Goal: Information Seeking & Learning: Understand process/instructions

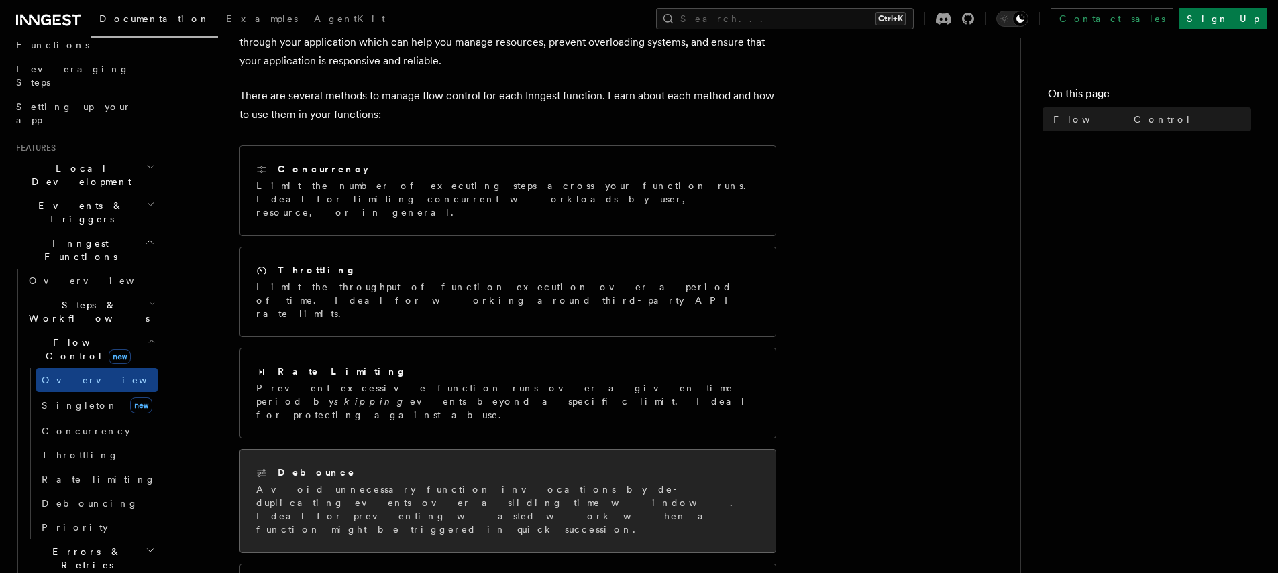
scroll to position [107, 0]
click at [572, 199] on p "Limit the number of executing steps across your function runs. Ideal for limiti…" at bounding box center [507, 202] width 503 height 40
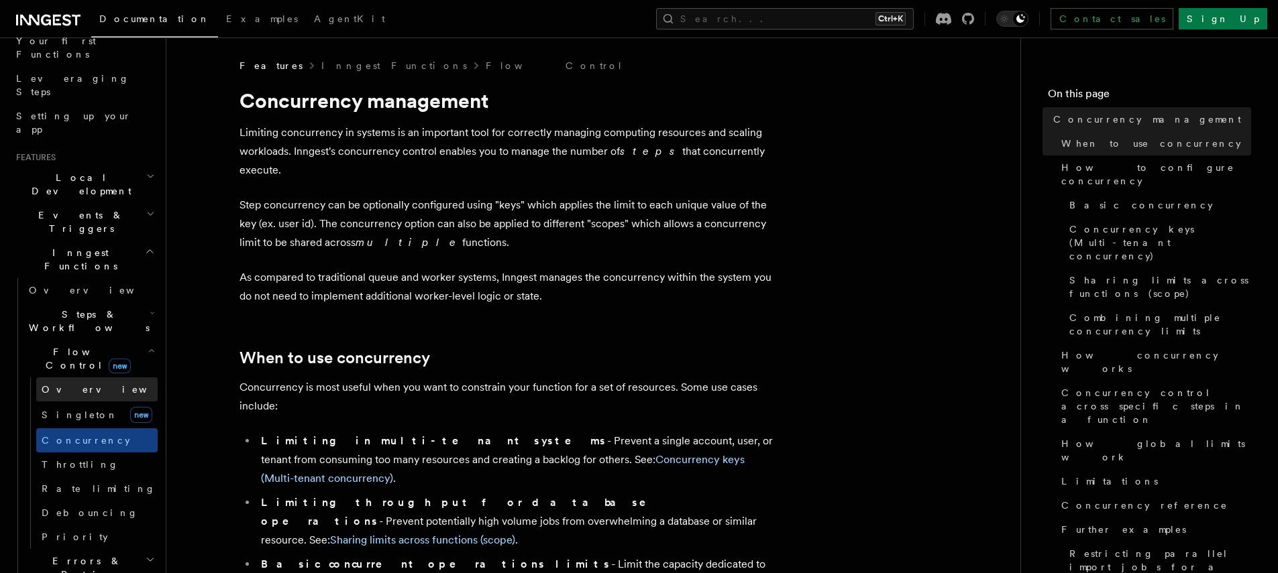
scroll to position [191, 0]
click at [99, 547] on h2 "Errors & Retries" at bounding box center [90, 566] width 134 height 38
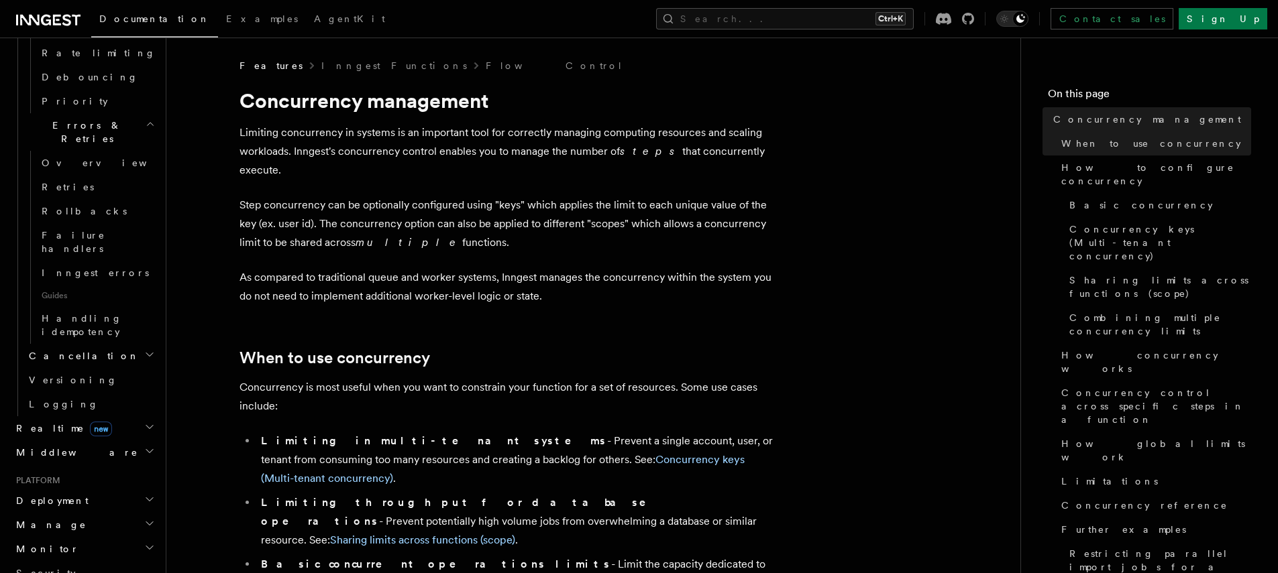
scroll to position [653, 0]
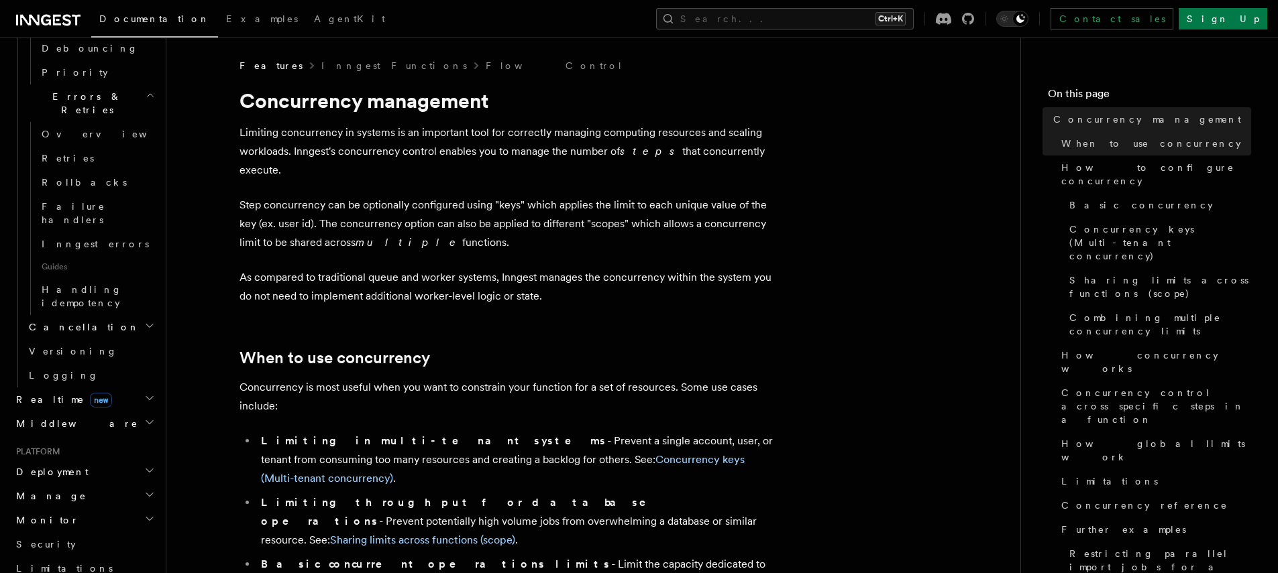
click at [110, 315] on h2 "Cancellation" at bounding box center [90, 327] width 134 height 24
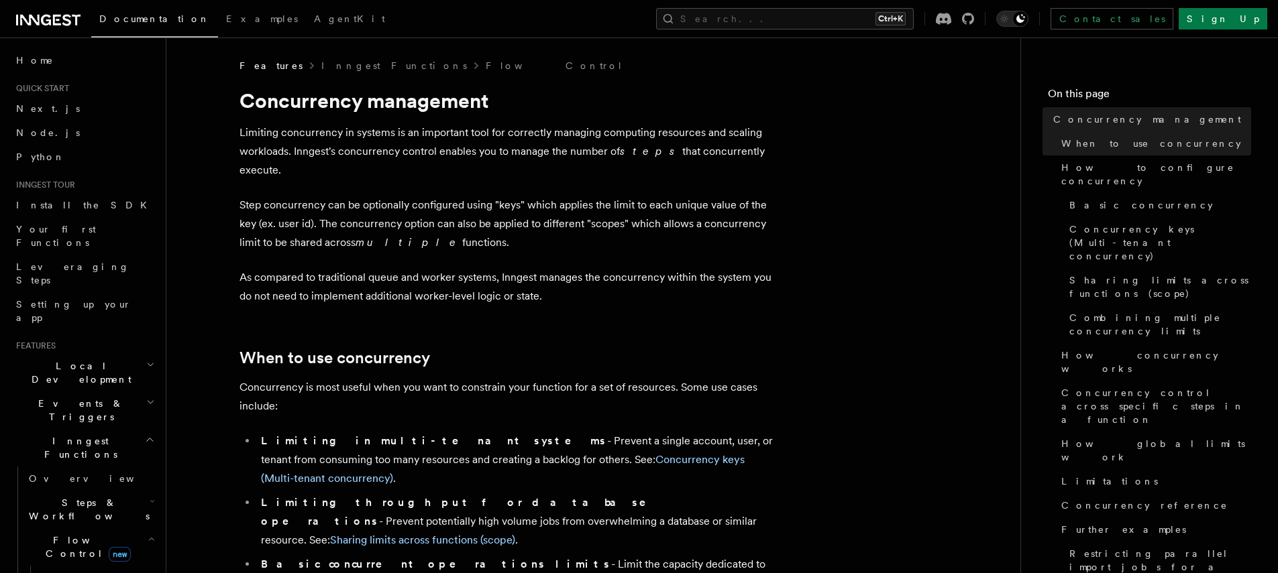
scroll to position [5, 0]
click at [86, 430] on span "Inngest Functions" at bounding box center [78, 443] width 134 height 27
click at [114, 387] on h2 "Events & Triggers" at bounding box center [84, 406] width 147 height 38
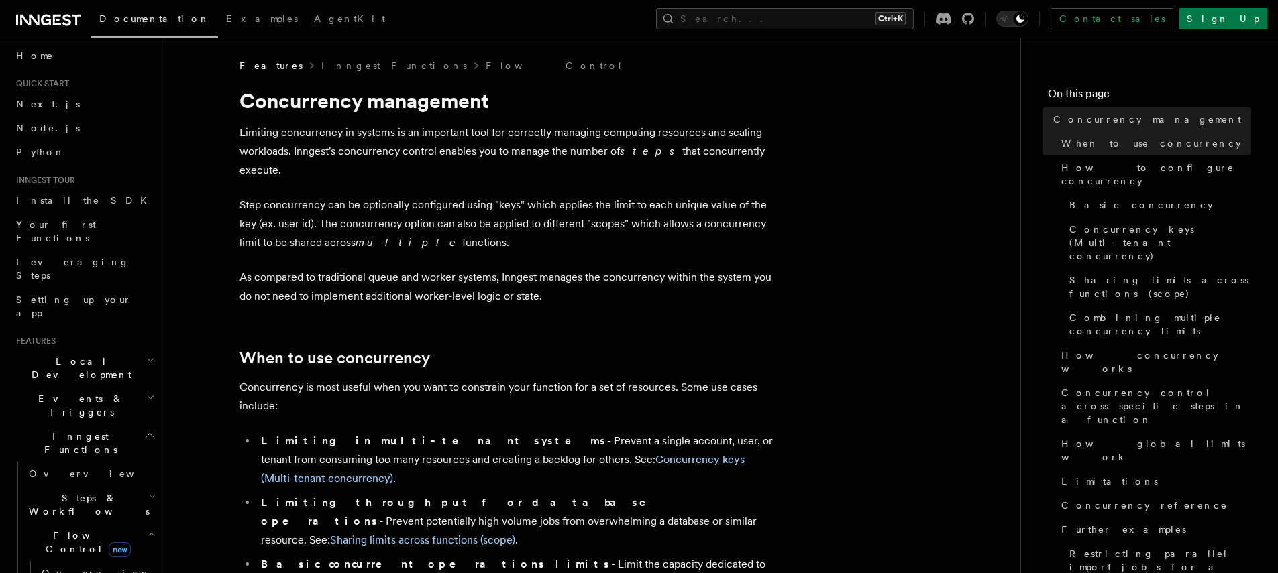
click at [114, 387] on h2 "Events & Triggers" at bounding box center [84, 406] width 147 height 38
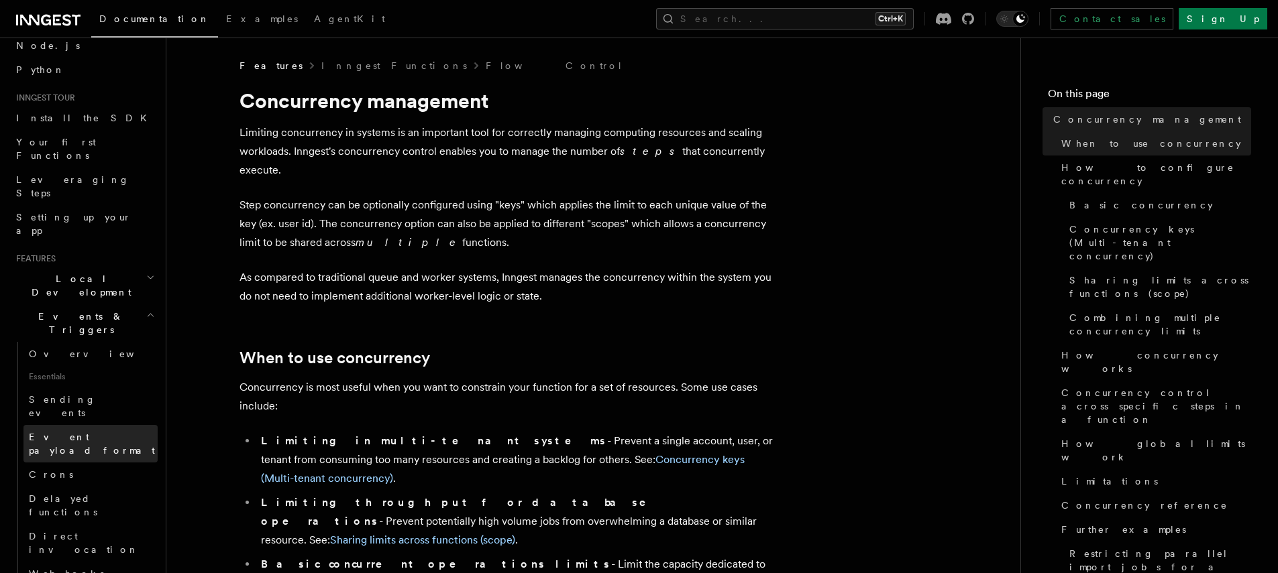
scroll to position [90, 0]
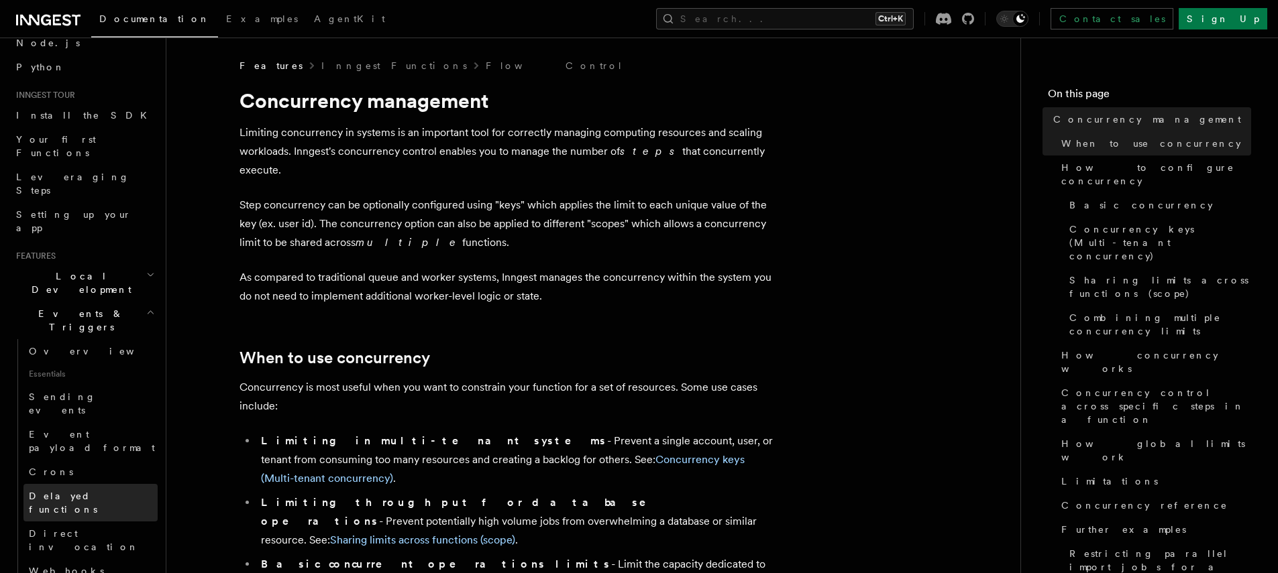
click at [86, 490] on span "Delayed functions" at bounding box center [93, 503] width 129 height 27
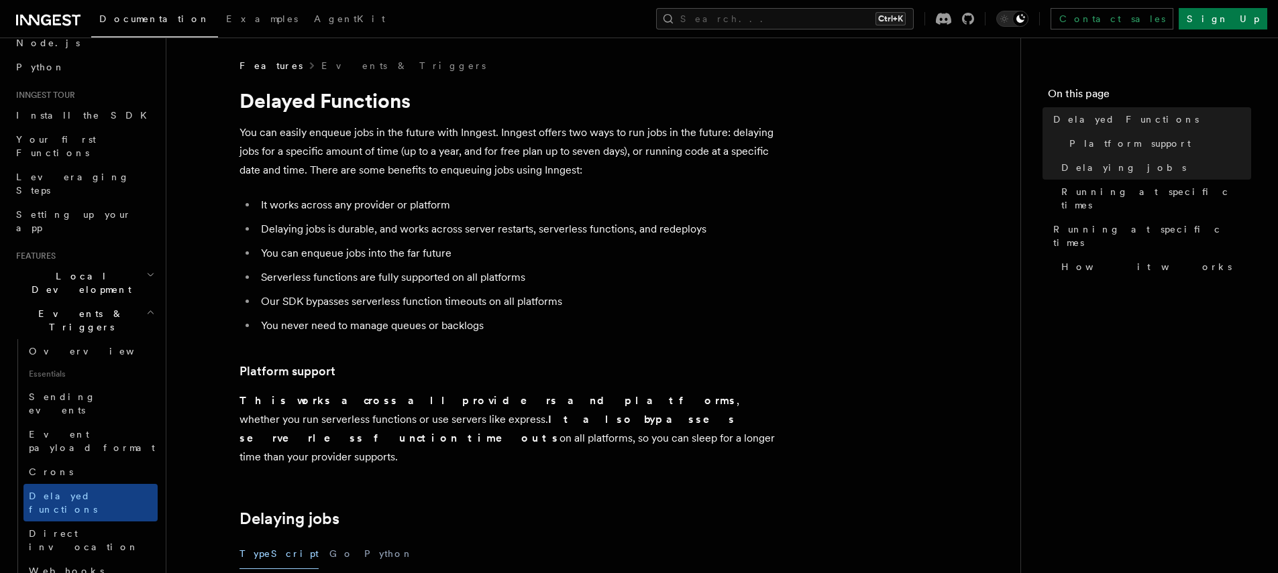
click at [336, 168] on p "You can easily enqueue jobs in the future with Inngest. Inngest offers two ways…" at bounding box center [507, 151] width 536 height 56
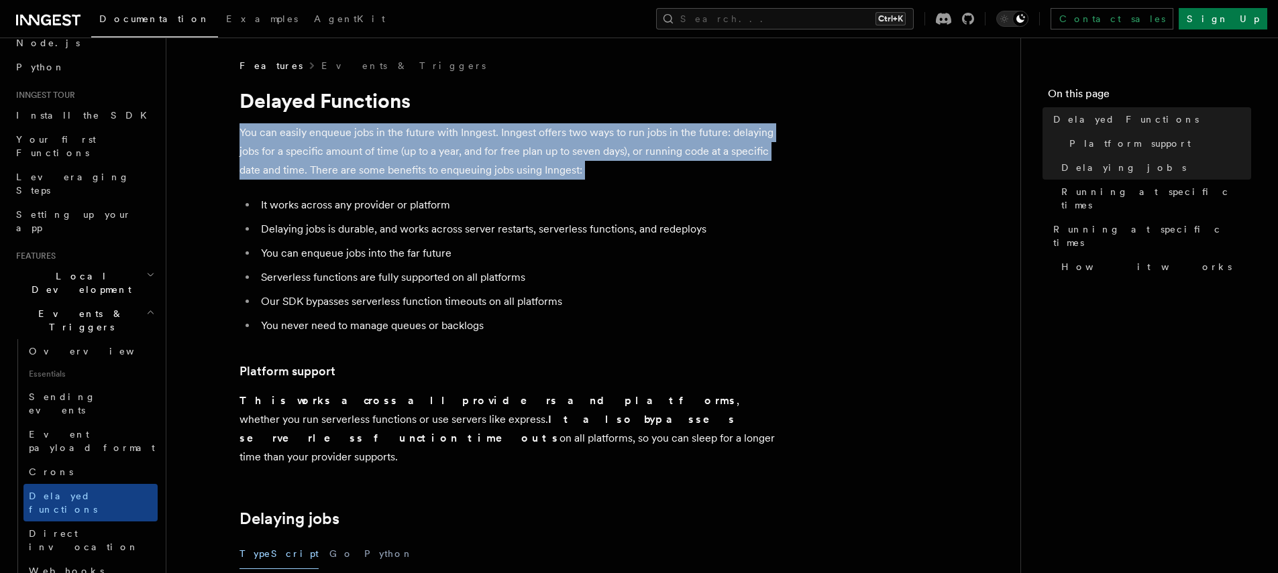
click at [336, 168] on p "You can easily enqueue jobs in the future with Inngest. Inngest offers two ways…" at bounding box center [507, 151] width 536 height 56
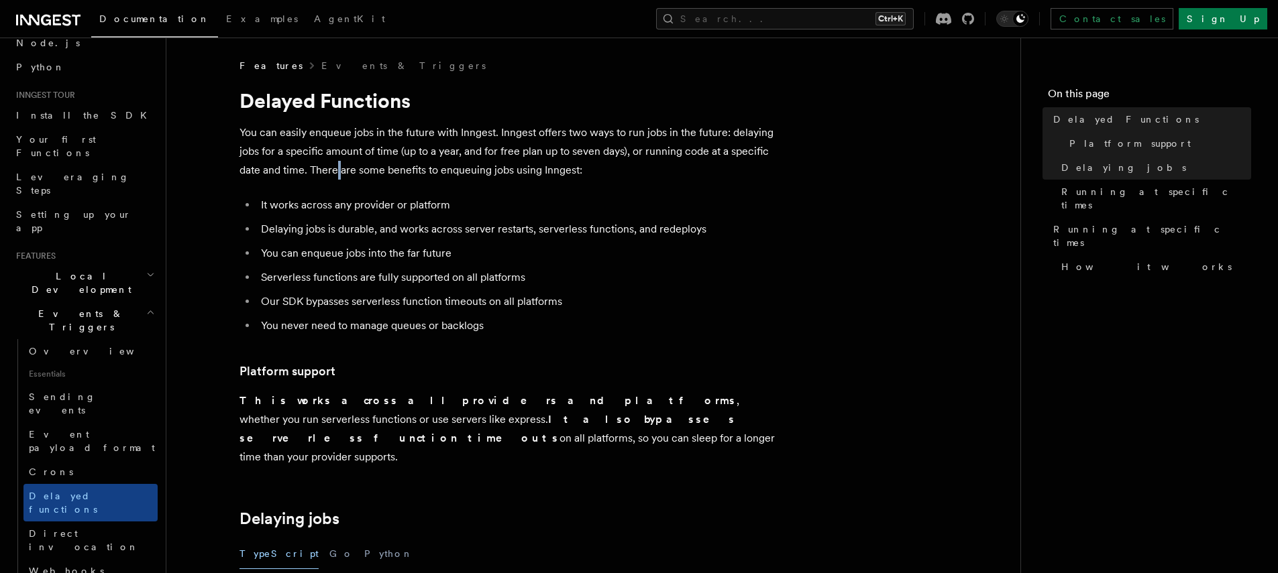
click at [336, 168] on p "You can easily enqueue jobs in the future with Inngest. Inngest offers two ways…" at bounding box center [507, 151] width 536 height 56
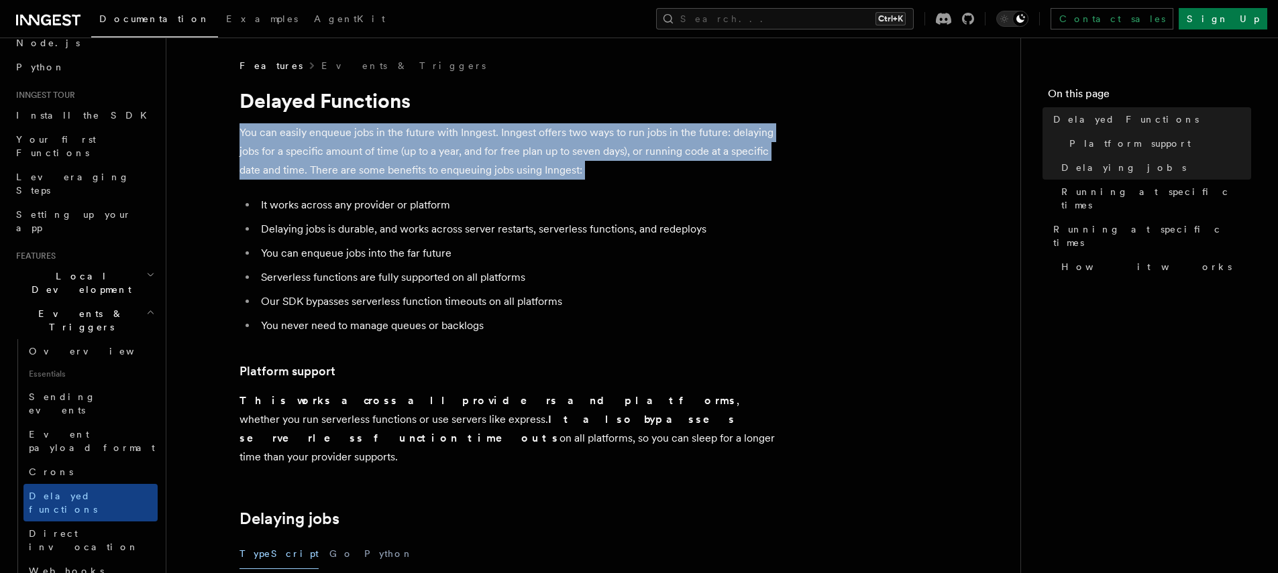
click at [336, 168] on p "You can easily enqueue jobs in the future with Inngest. Inngest offers two ways…" at bounding box center [507, 151] width 536 height 56
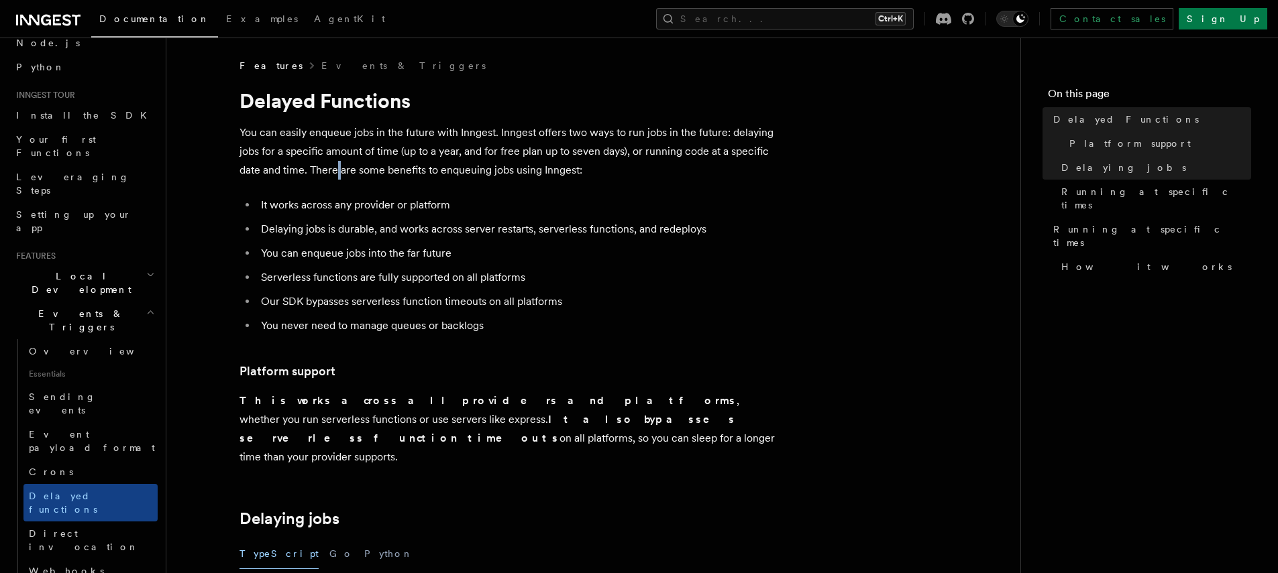
click at [336, 168] on p "You can easily enqueue jobs in the future with Inngest. Inngest offers two ways…" at bounding box center [507, 151] width 536 height 56
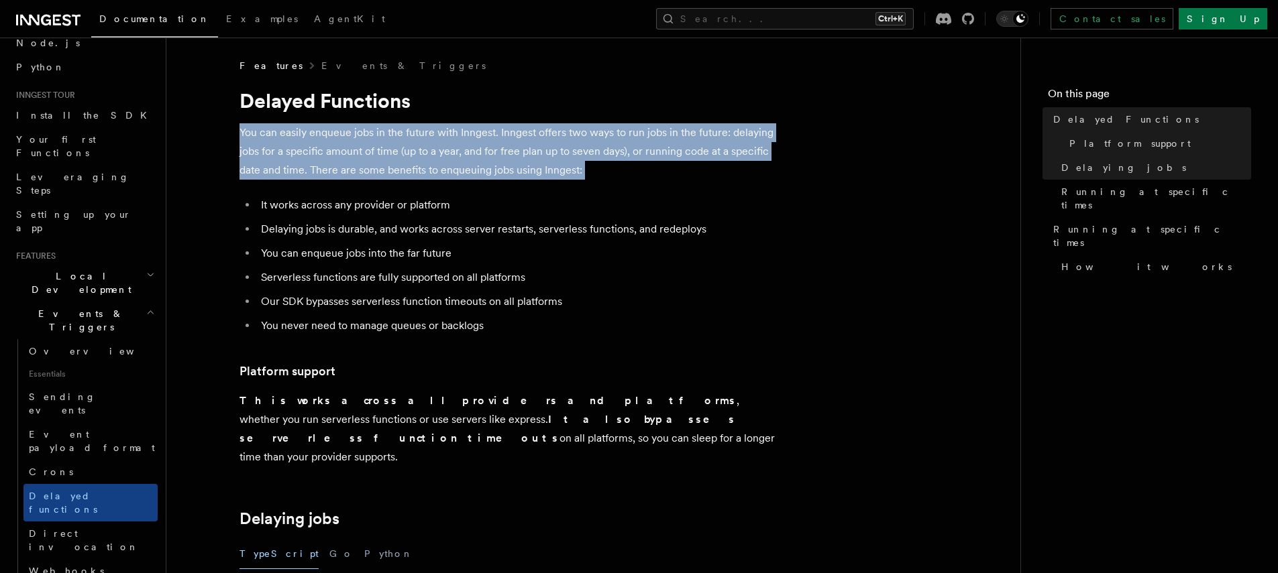
click at [336, 168] on p "You can easily enqueue jobs in the future with Inngest. Inngest offers two ways…" at bounding box center [507, 151] width 536 height 56
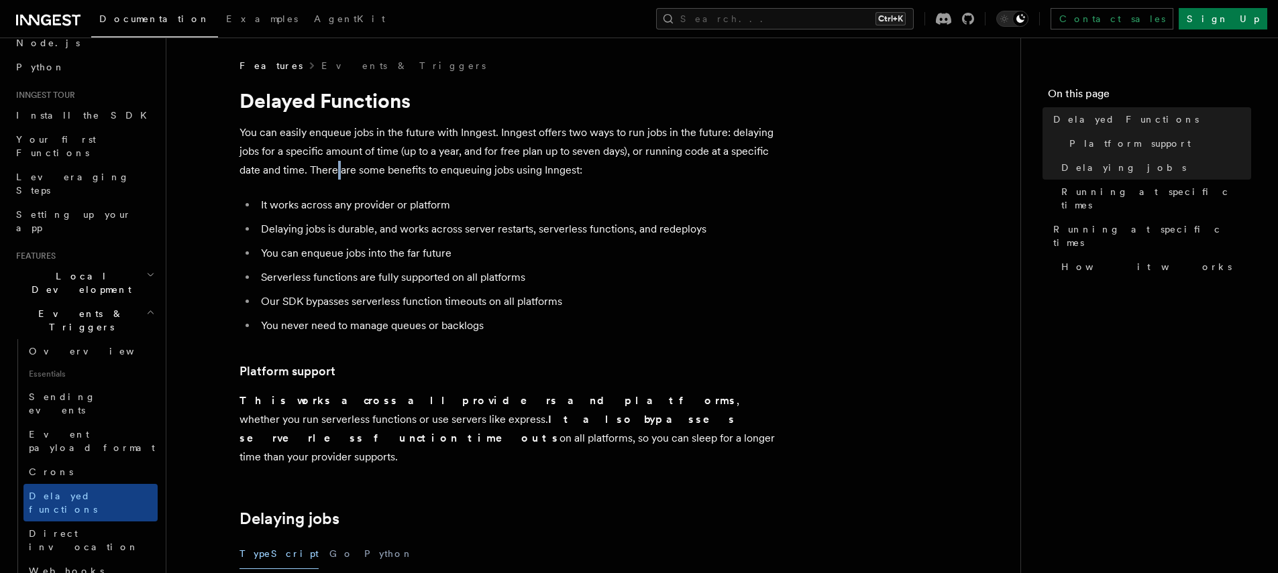
click at [336, 168] on p "You can easily enqueue jobs in the future with Inngest. Inngest offers two ways…" at bounding box center [507, 151] width 536 height 56
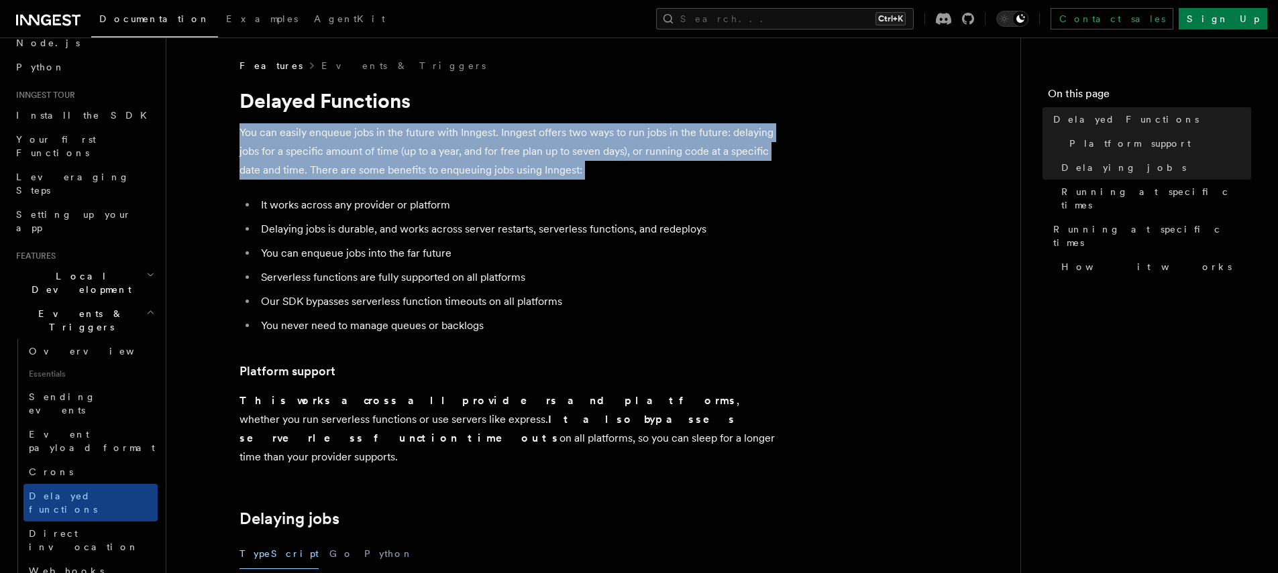
click at [336, 168] on p "You can easily enqueue jobs in the future with Inngest. Inngest offers two ways…" at bounding box center [507, 151] width 536 height 56
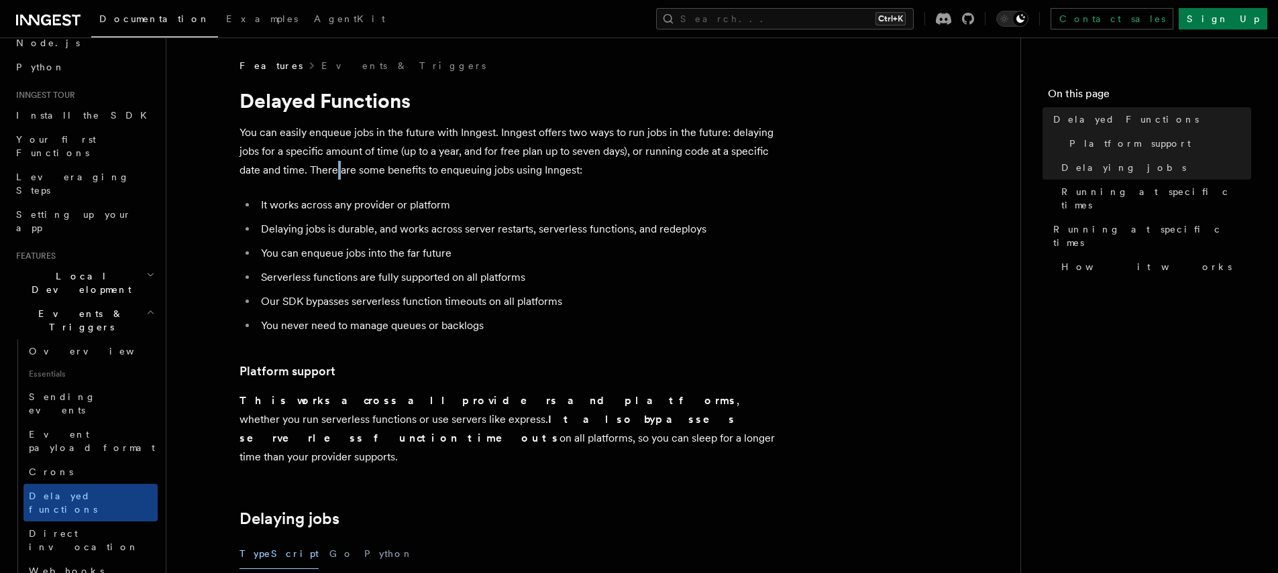
click at [336, 168] on p "You can easily enqueue jobs in the future with Inngest. Inngest offers two ways…" at bounding box center [507, 151] width 536 height 56
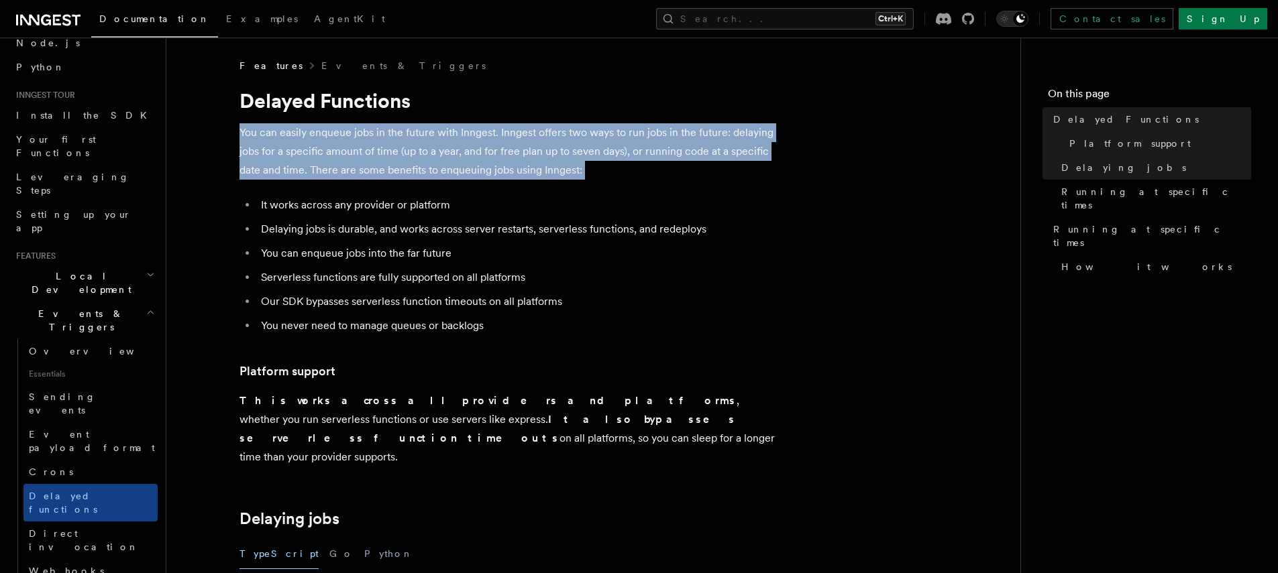
click at [336, 168] on p "You can easily enqueue jobs in the future with Inngest. Inngest offers two ways…" at bounding box center [507, 151] width 536 height 56
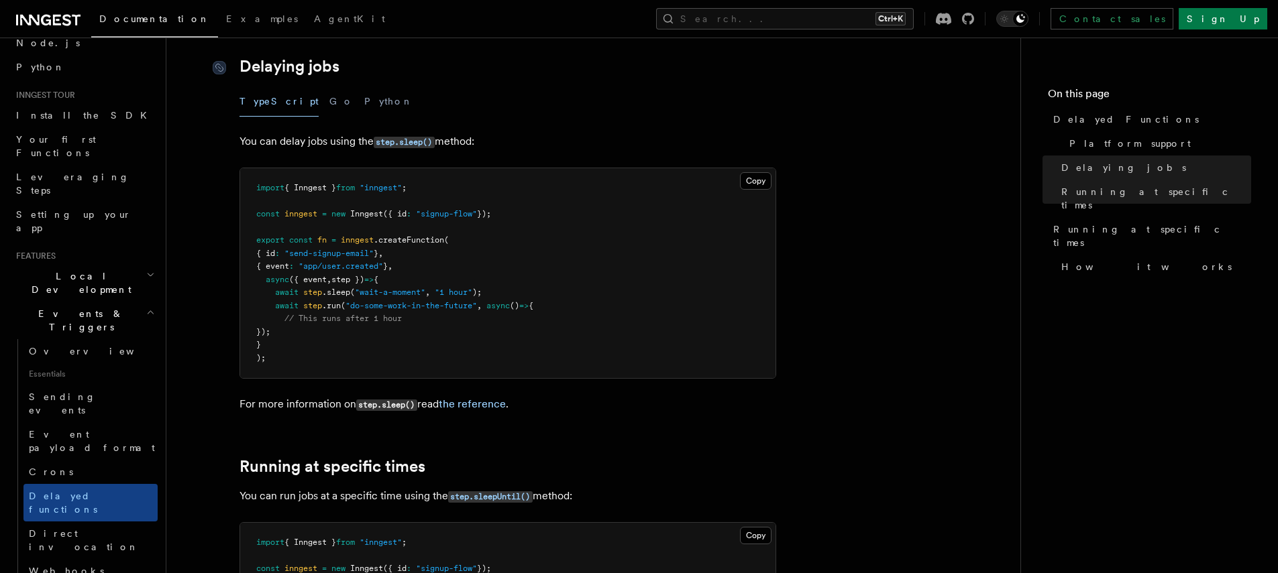
scroll to position [455, 0]
click at [364, 89] on button "Python" at bounding box center [388, 99] width 49 height 30
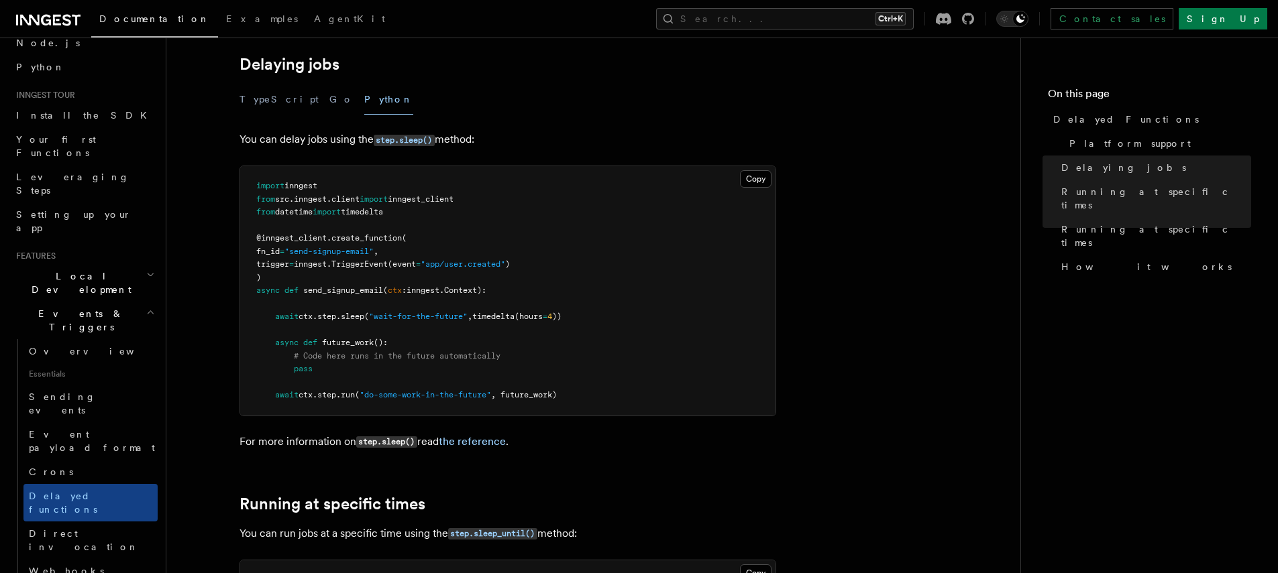
click at [514, 312] on span "timedelta" at bounding box center [493, 316] width 42 height 9
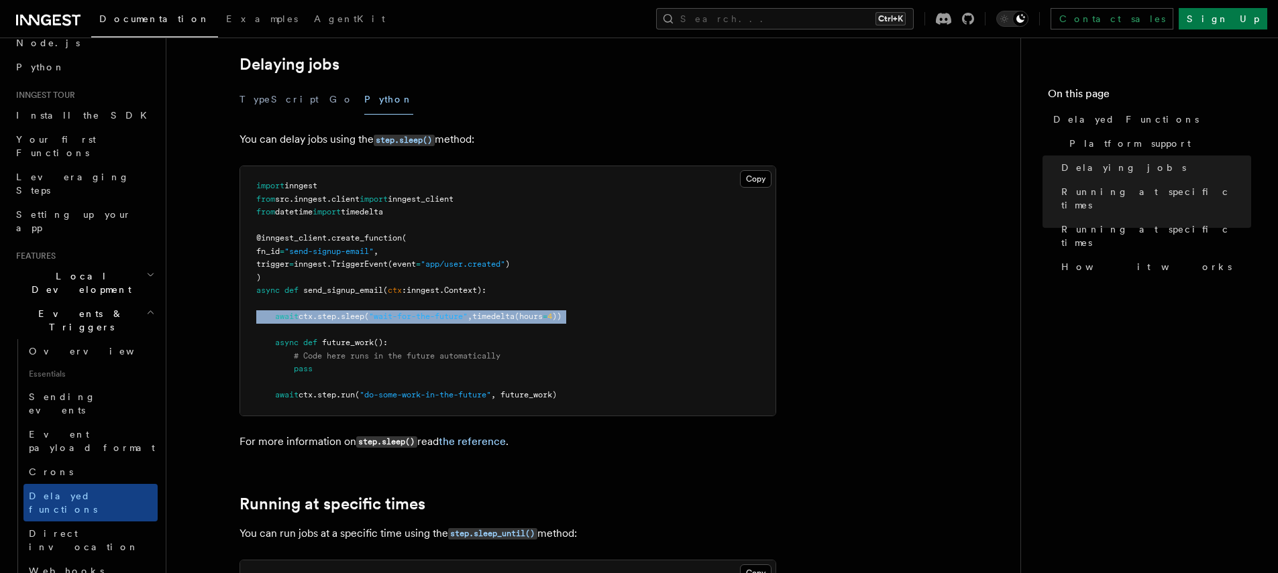
click at [514, 312] on span "timedelta" at bounding box center [493, 316] width 42 height 9
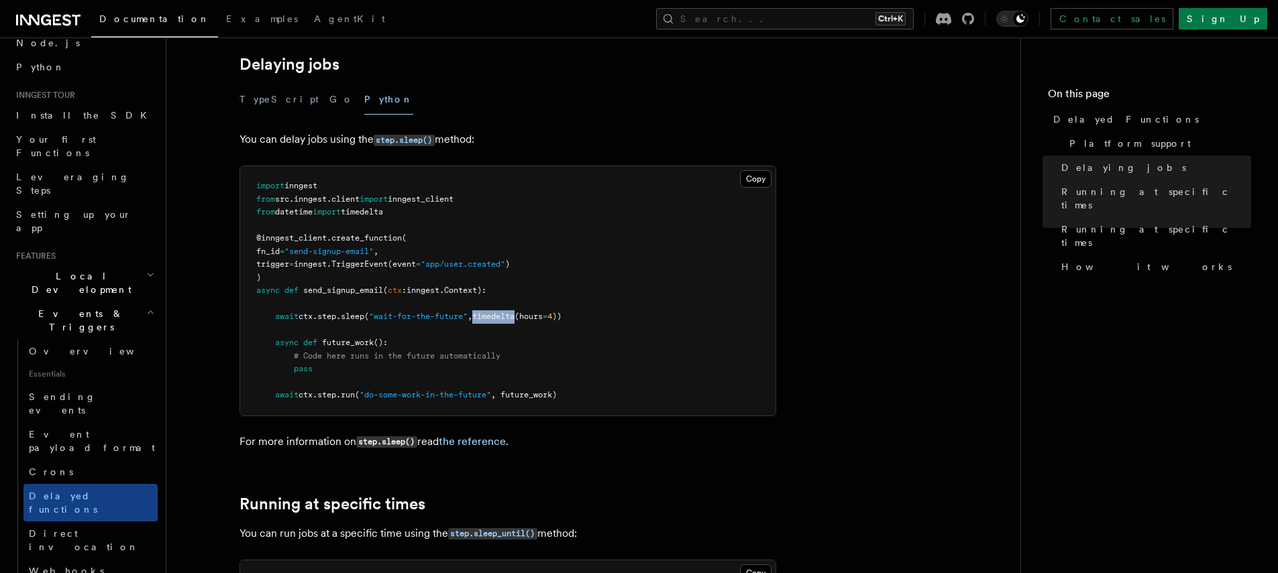
click at [514, 312] on span "timedelta" at bounding box center [493, 316] width 42 height 9
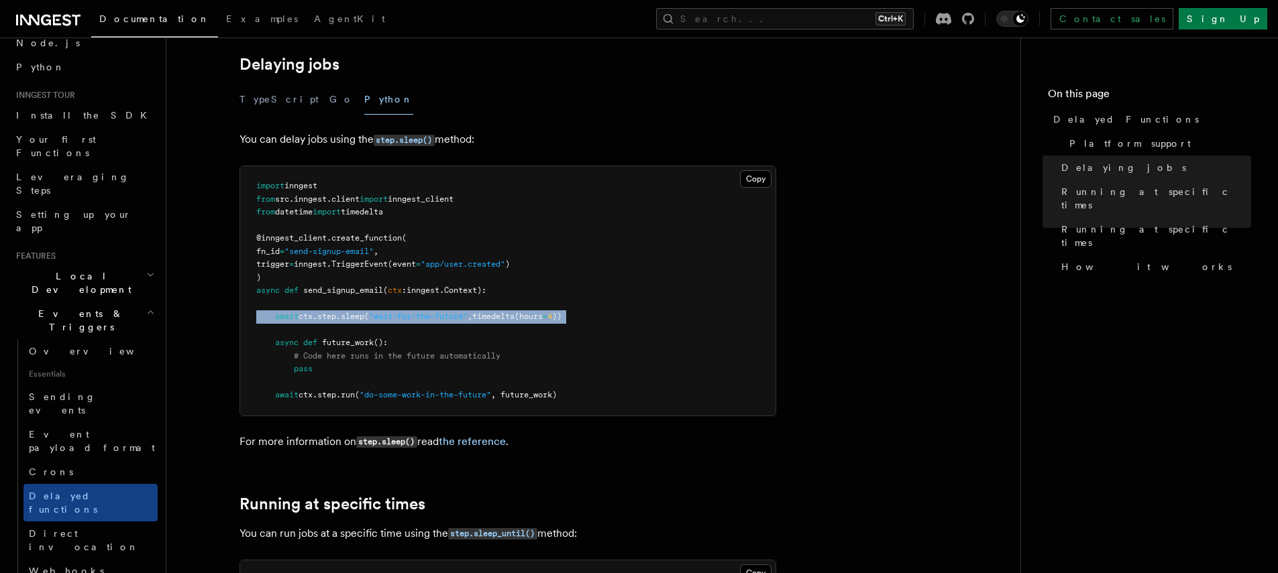
click at [514, 312] on span "timedelta" at bounding box center [493, 316] width 42 height 9
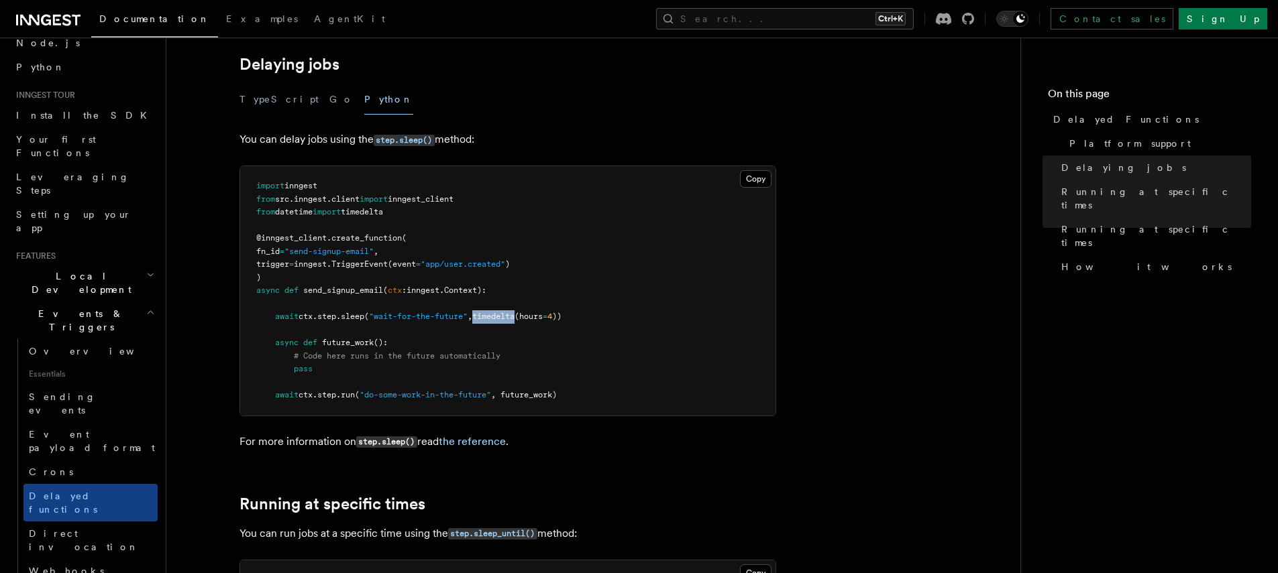
click at [514, 312] on span "timedelta" at bounding box center [493, 316] width 42 height 9
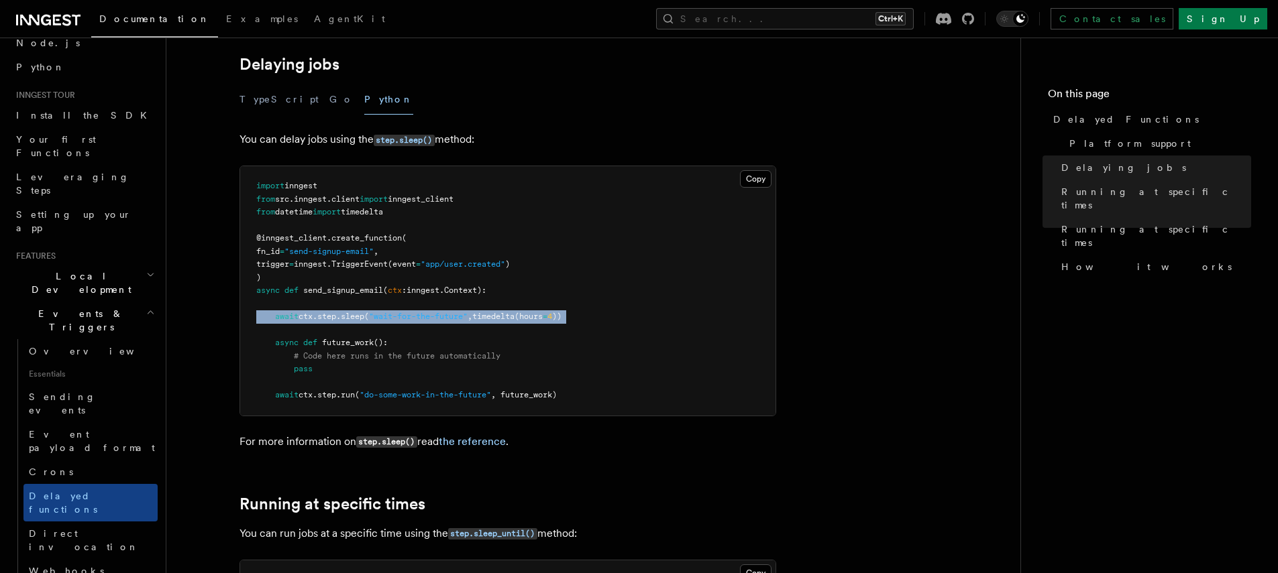
click at [514, 312] on span "timedelta" at bounding box center [493, 316] width 42 height 9
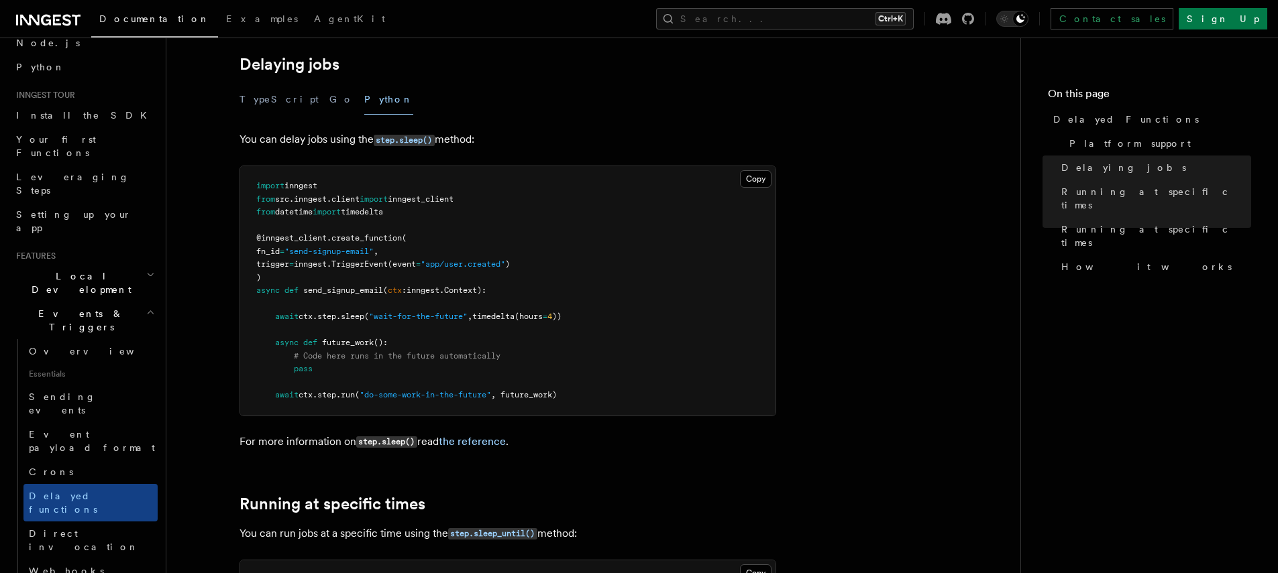
click at [602, 327] on pre "import inngest from src . inngest . client import inngest_client from datetime …" at bounding box center [507, 290] width 535 height 249
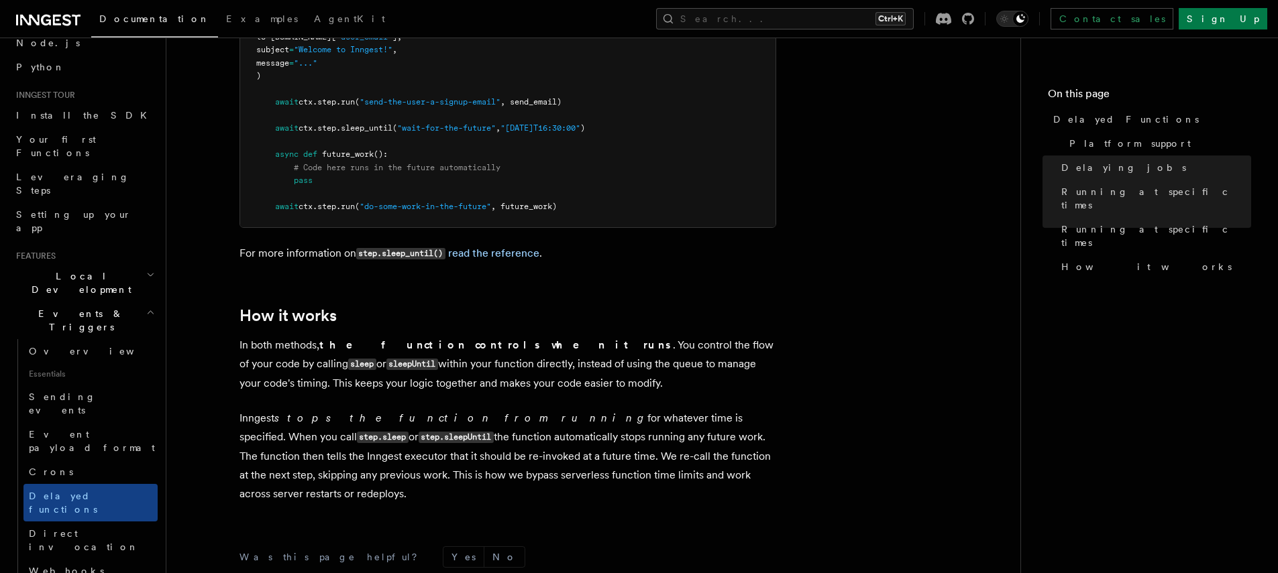
scroll to position [1176, 0]
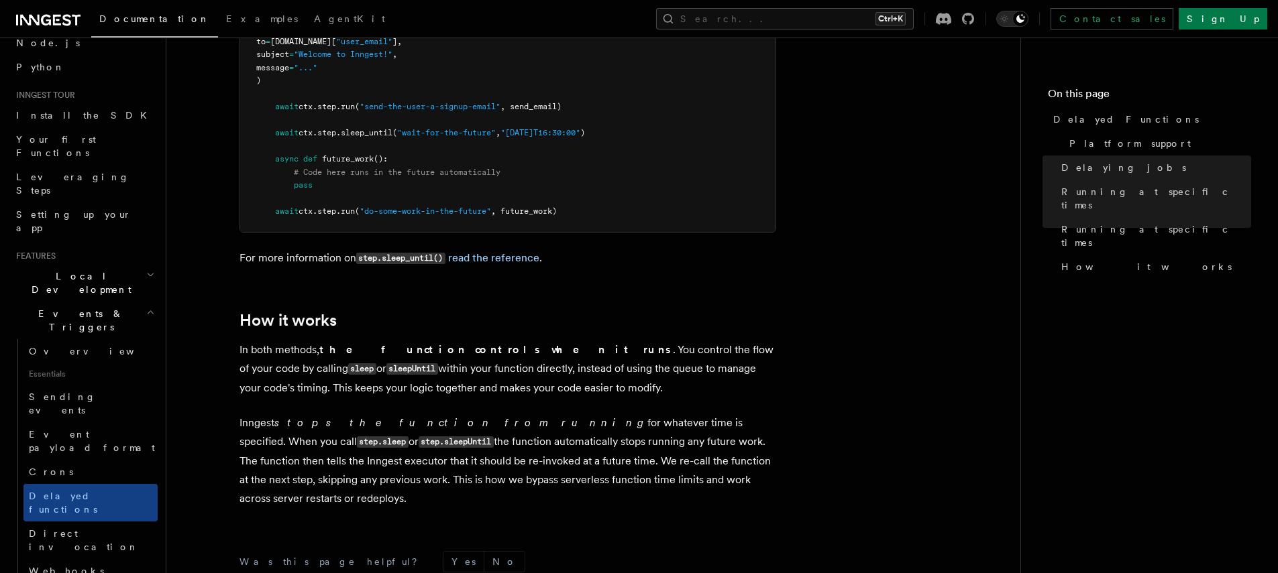
click at [402, 357] on p "In both methods, the function controls when it runs . You control the flow of y…" at bounding box center [507, 369] width 536 height 57
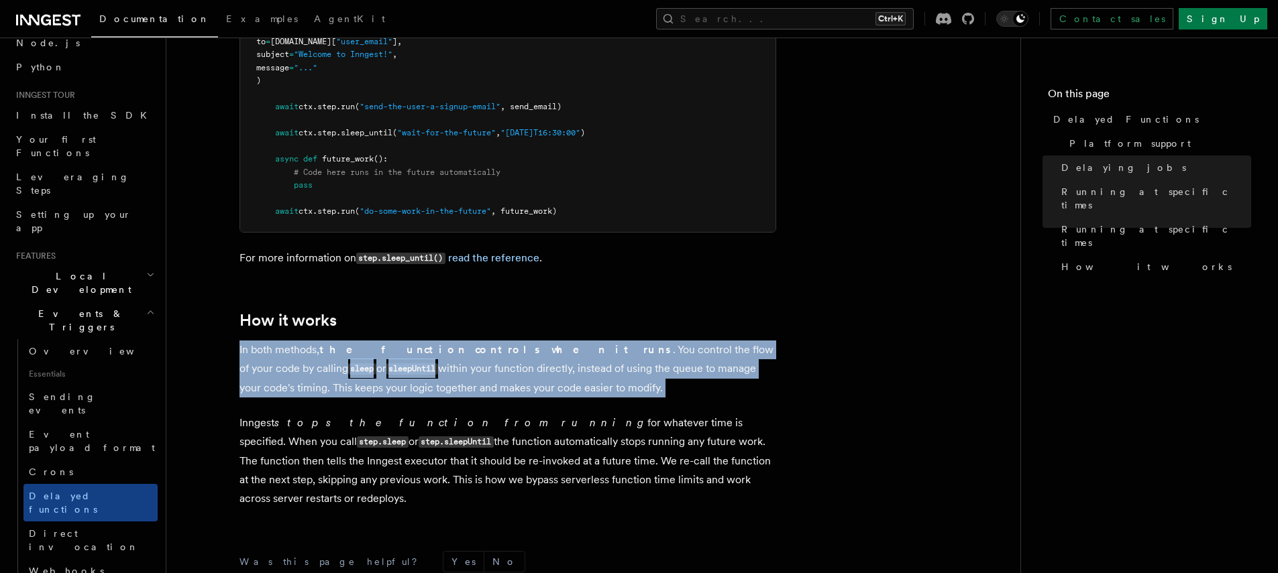
click at [402, 357] on p "In both methods, the function controls when it runs . You control the flow of y…" at bounding box center [507, 369] width 536 height 57
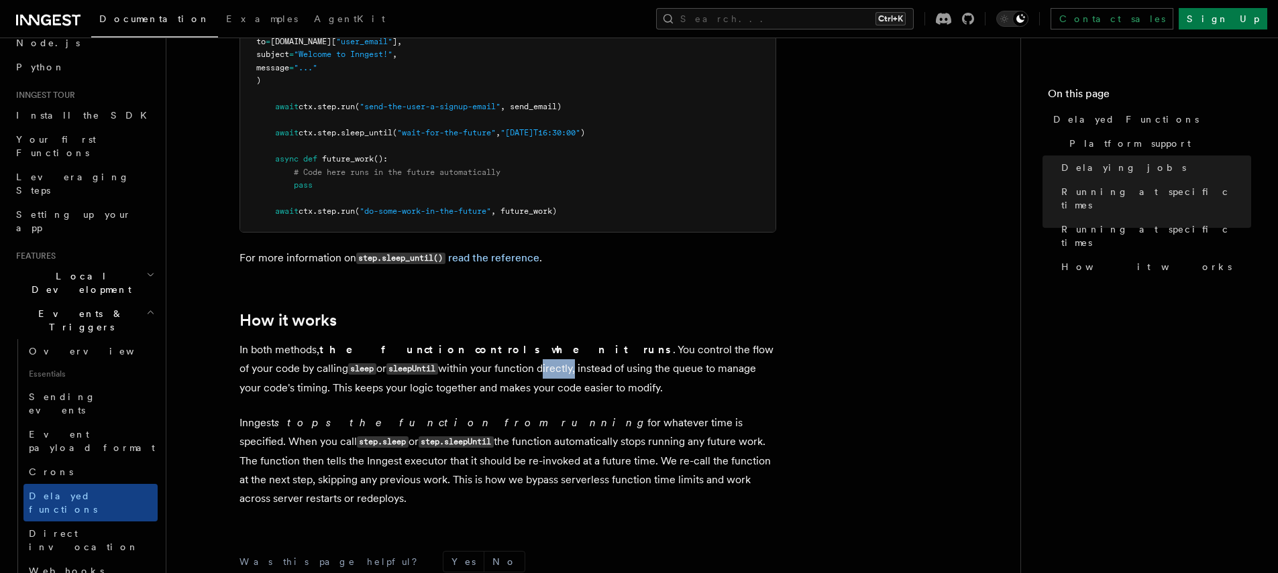
click at [402, 357] on p "In both methods, the function controls when it runs . You control the flow of y…" at bounding box center [507, 369] width 536 height 57
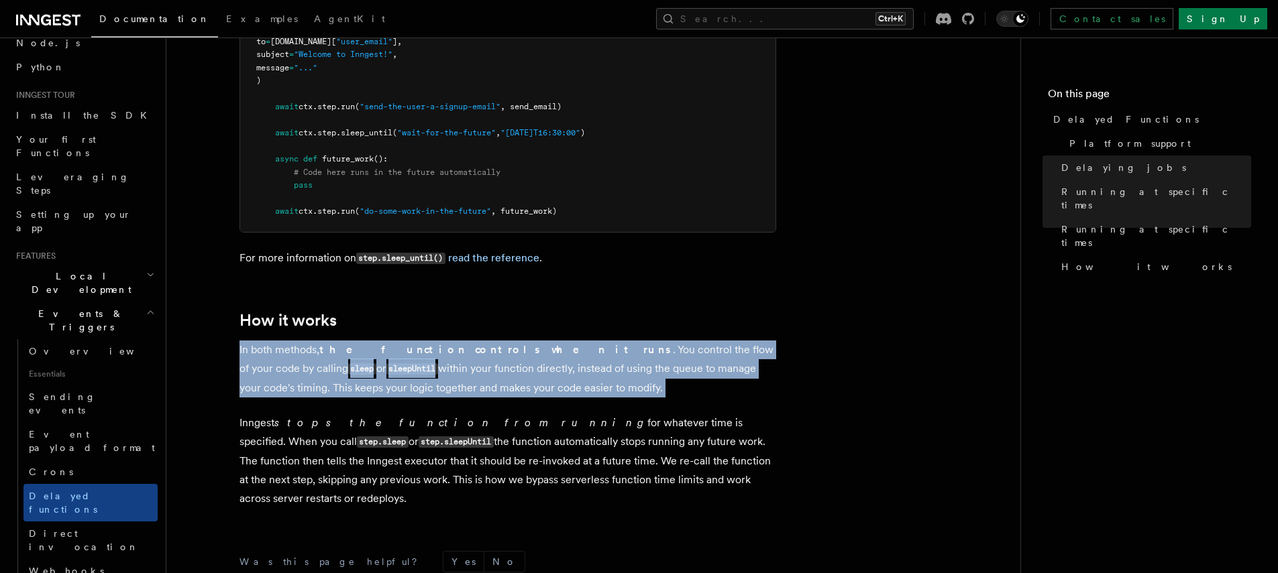
click at [402, 357] on p "In both methods, the function controls when it runs . You control the flow of y…" at bounding box center [507, 369] width 536 height 57
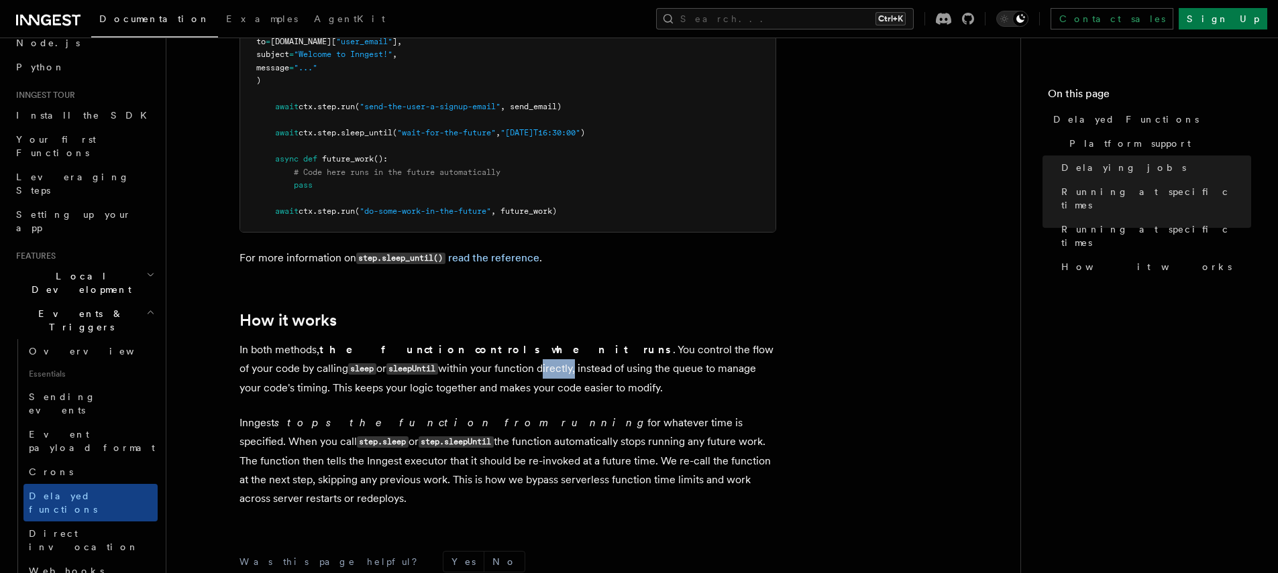
click at [402, 357] on p "In both methods, the function controls when it runs . You control the flow of y…" at bounding box center [507, 369] width 536 height 57
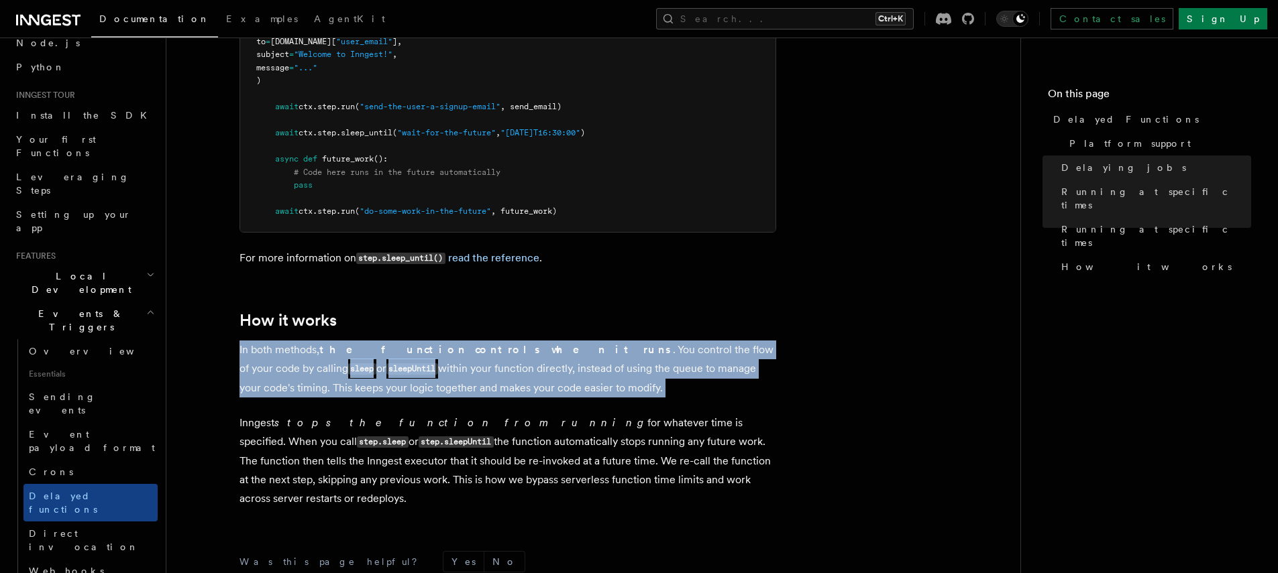
click at [402, 357] on p "In both methods, the function controls when it runs . You control the flow of y…" at bounding box center [507, 369] width 536 height 57
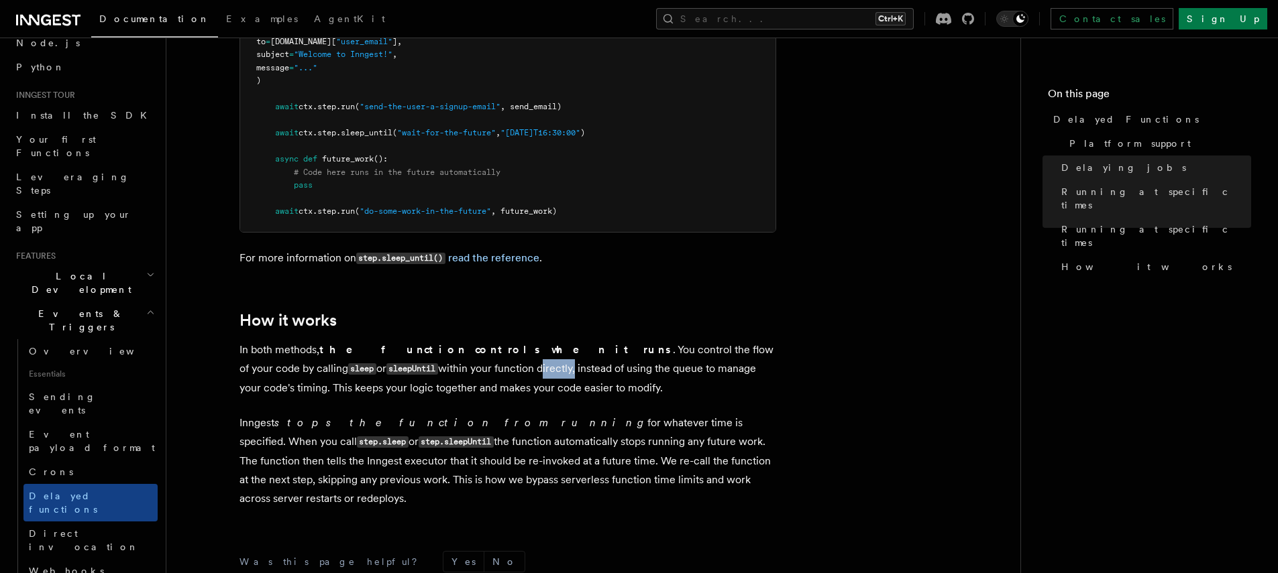
click at [402, 357] on p "In both methods, the function controls when it runs . You control the flow of y…" at bounding box center [507, 369] width 536 height 57
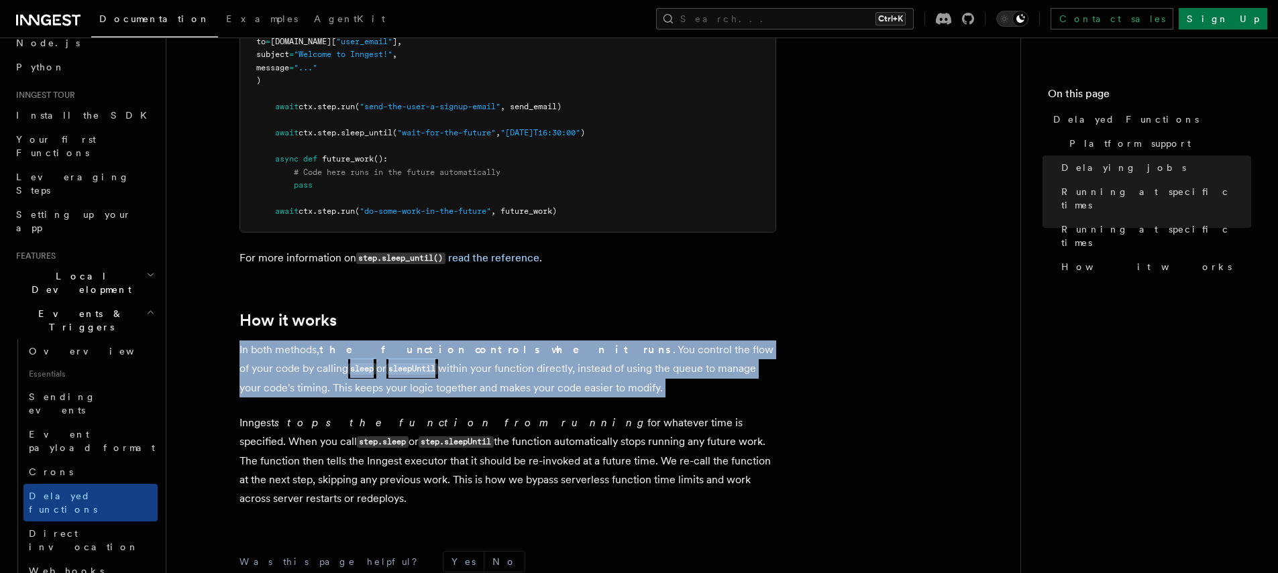
click at [402, 357] on p "In both methods, the function controls when it runs . You control the flow of y…" at bounding box center [507, 369] width 536 height 57
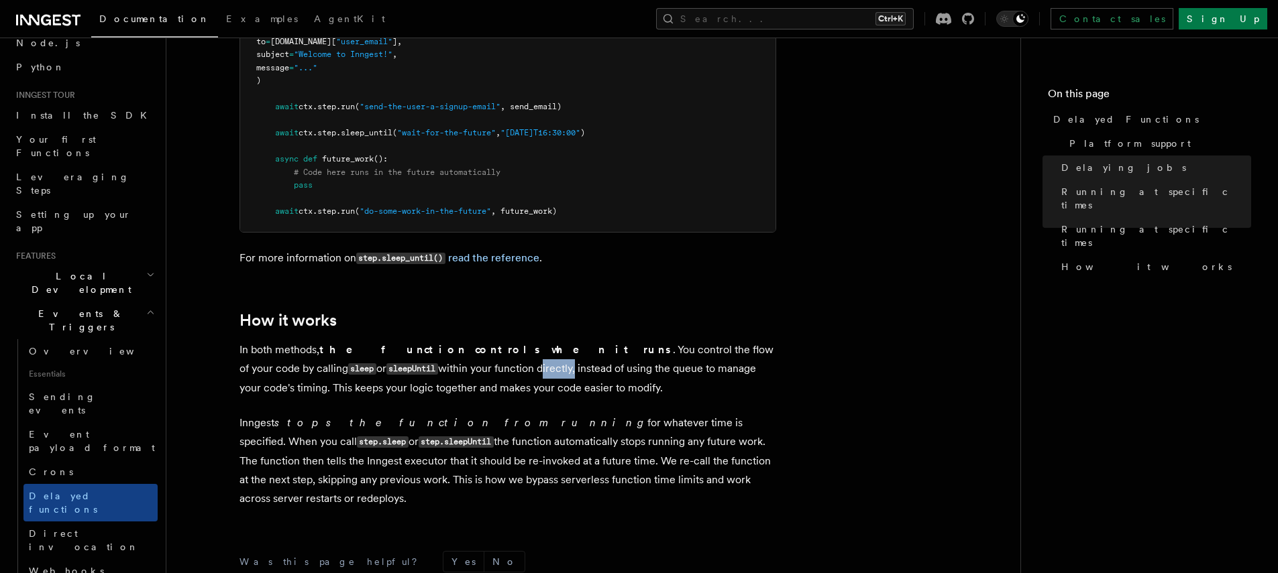
click at [402, 357] on p "In both methods, the function controls when it runs . You control the flow of y…" at bounding box center [507, 369] width 536 height 57
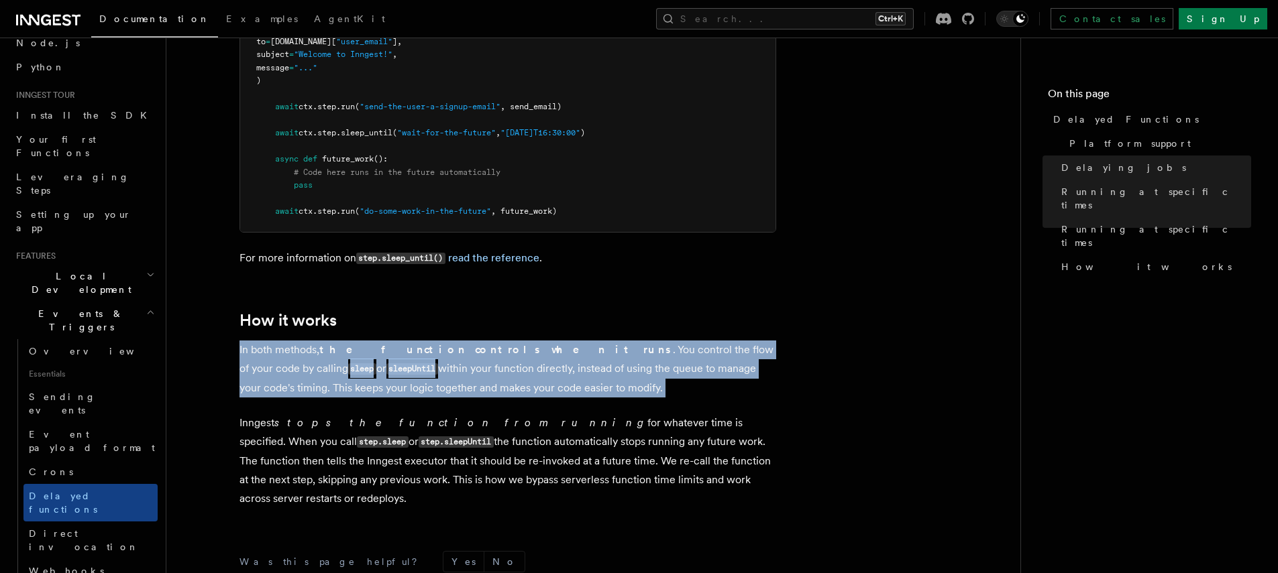
click at [402, 357] on p "In both methods, the function controls when it runs . You control the flow of y…" at bounding box center [507, 369] width 536 height 57
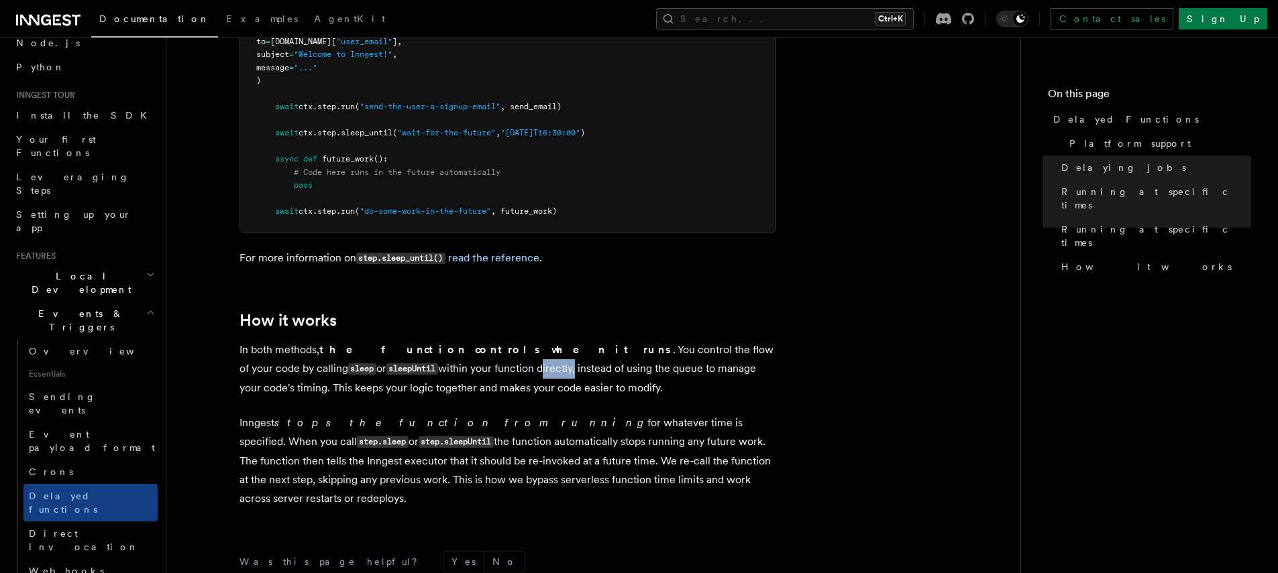
click at [402, 357] on p "In both methods, the function controls when it runs . You control the flow of y…" at bounding box center [507, 369] width 536 height 57
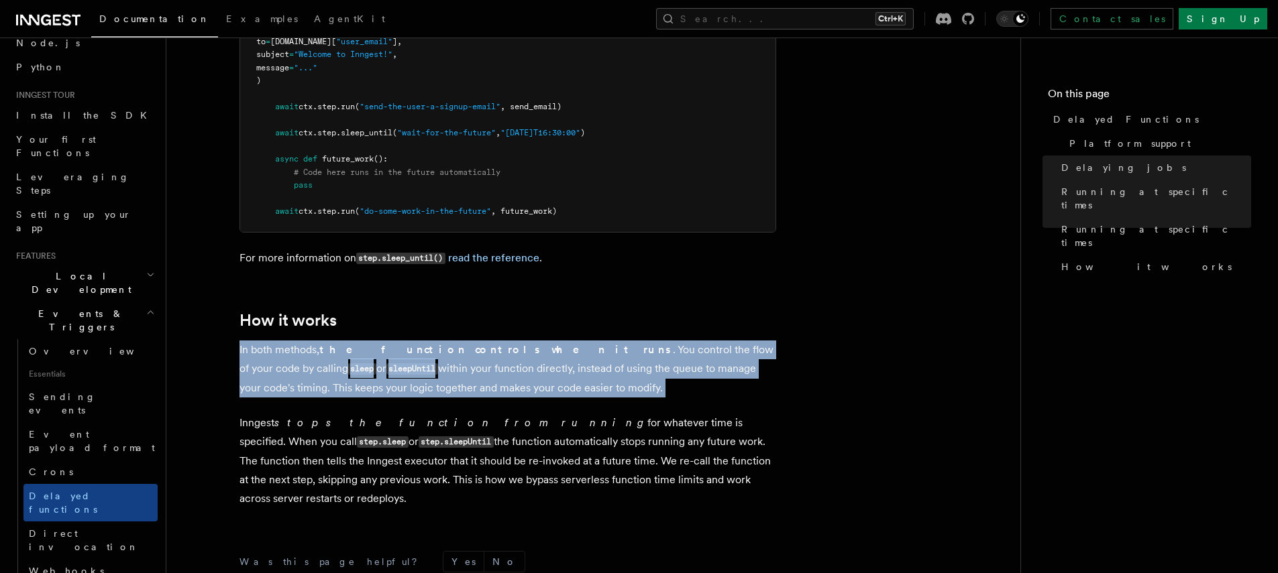
click at [402, 357] on p "In both methods, the function controls when it runs . You control the flow of y…" at bounding box center [507, 369] width 536 height 57
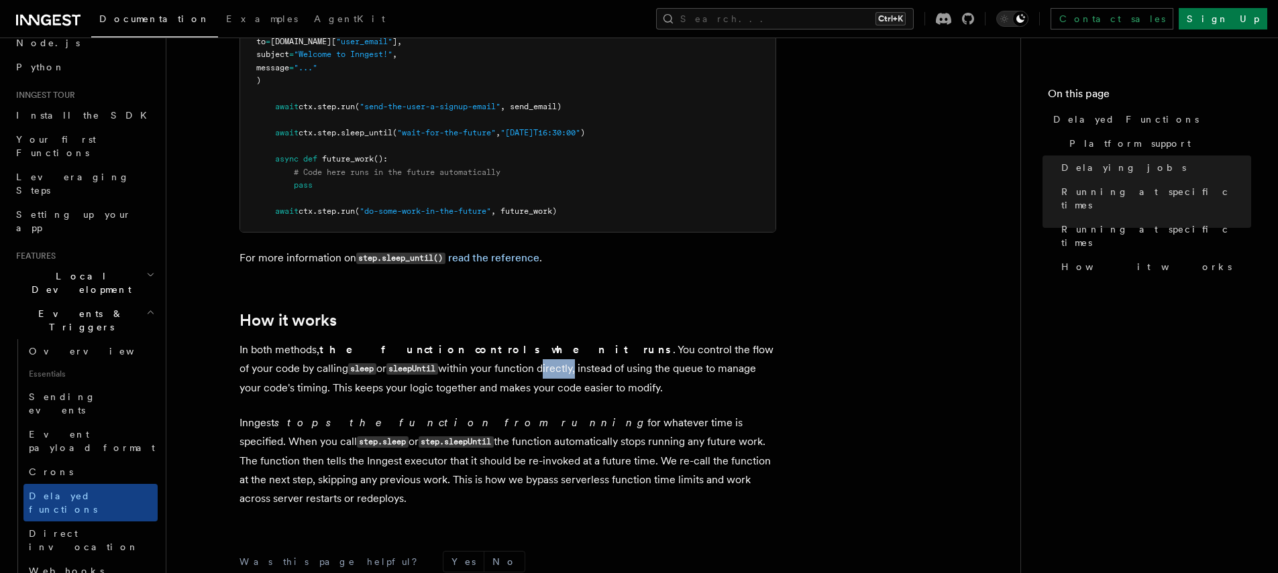
click at [402, 357] on p "In both methods, the function controls when it runs . You control the flow of y…" at bounding box center [507, 369] width 536 height 57
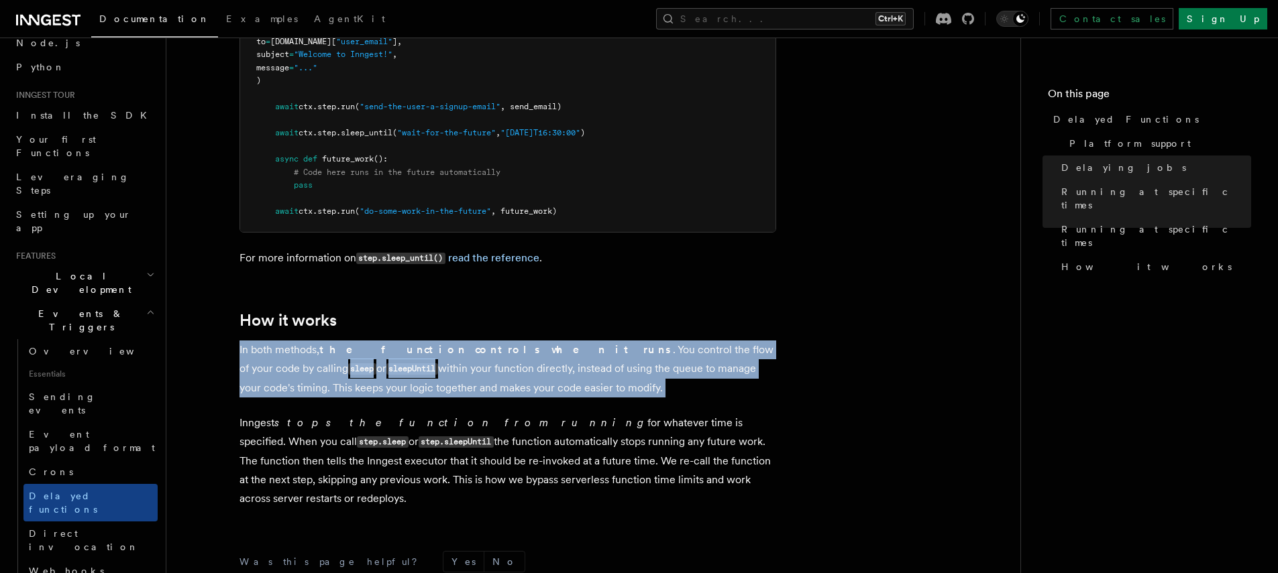
click at [402, 357] on p "In both methods, the function controls when it runs . You control the flow of y…" at bounding box center [507, 369] width 536 height 57
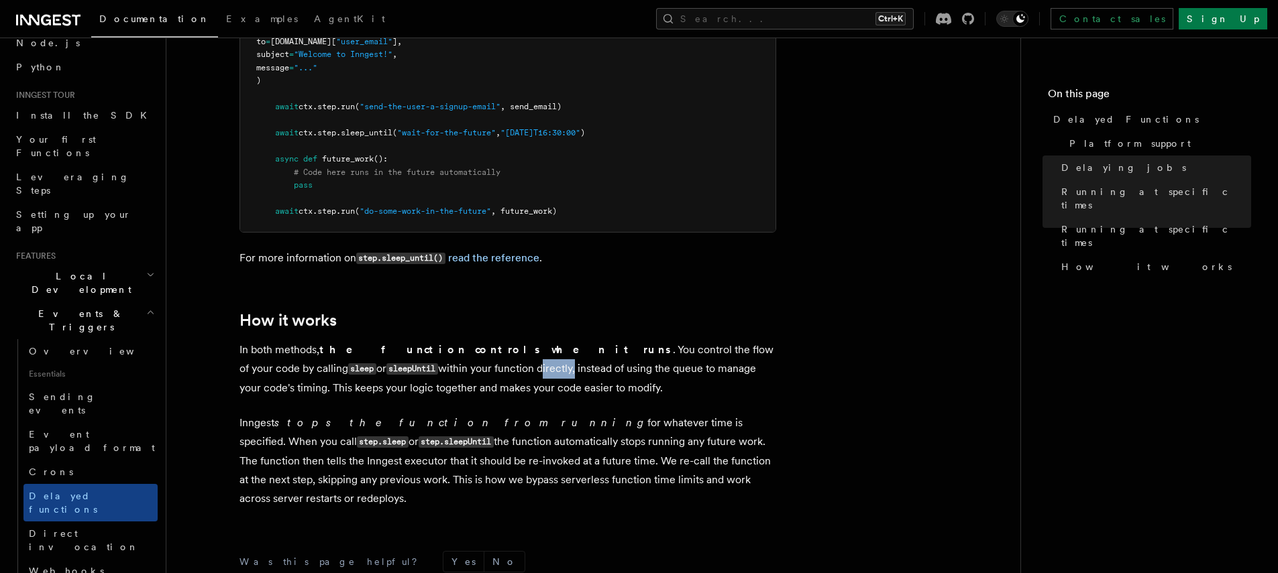
click at [402, 357] on p "In both methods, the function controls when it runs . You control the flow of y…" at bounding box center [507, 369] width 536 height 57
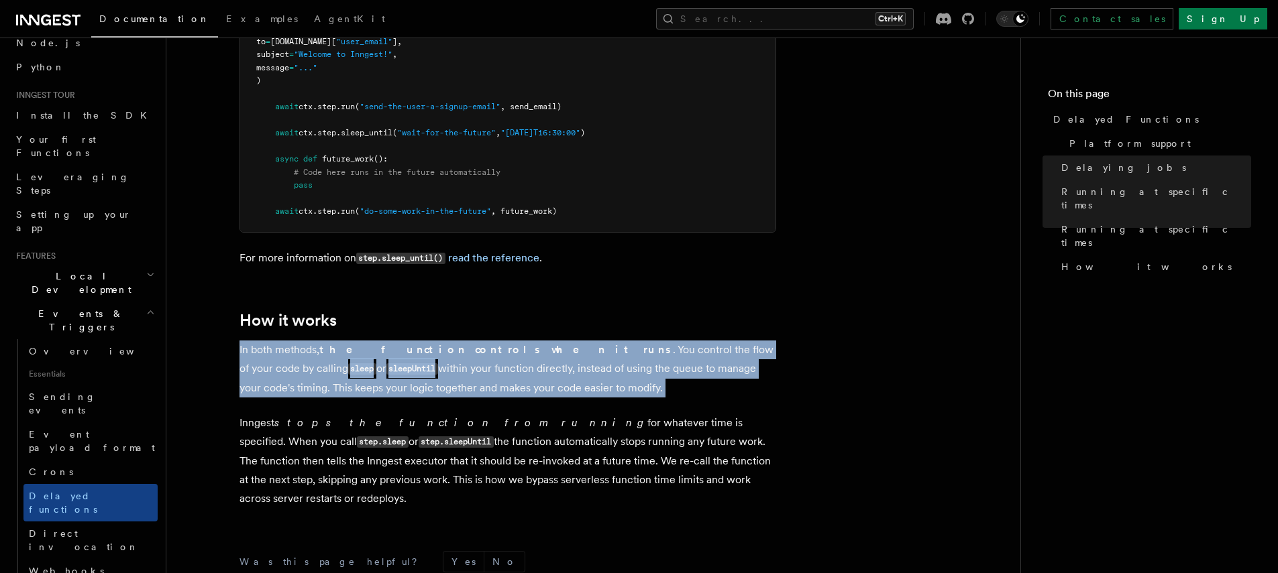
click at [402, 357] on p "In both methods, the function controls when it runs . You control the flow of y…" at bounding box center [507, 369] width 536 height 57
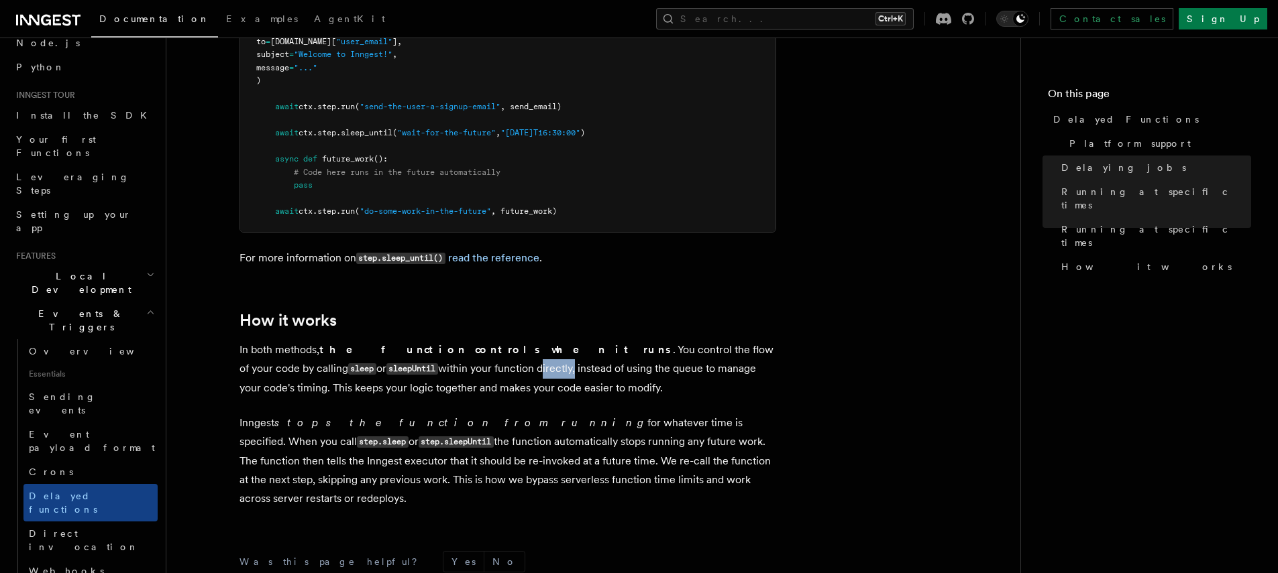
click at [402, 357] on p "In both methods, the function controls when it runs . You control the flow of y…" at bounding box center [507, 369] width 536 height 57
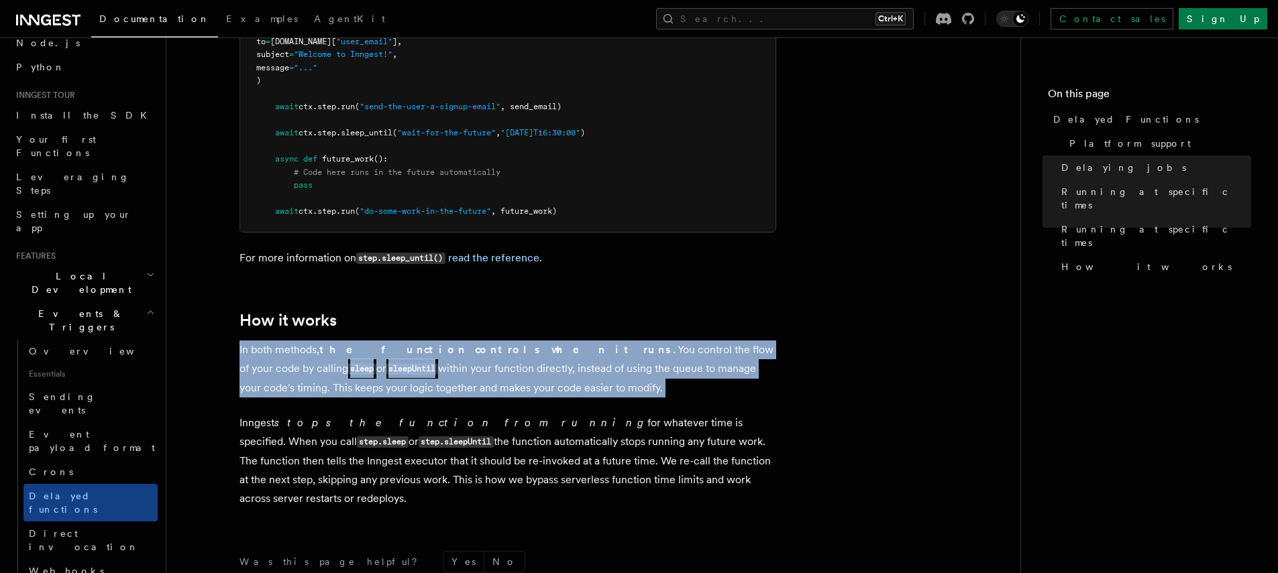
click at [402, 357] on p "In both methods, the function controls when it runs . You control the flow of y…" at bounding box center [507, 369] width 536 height 57
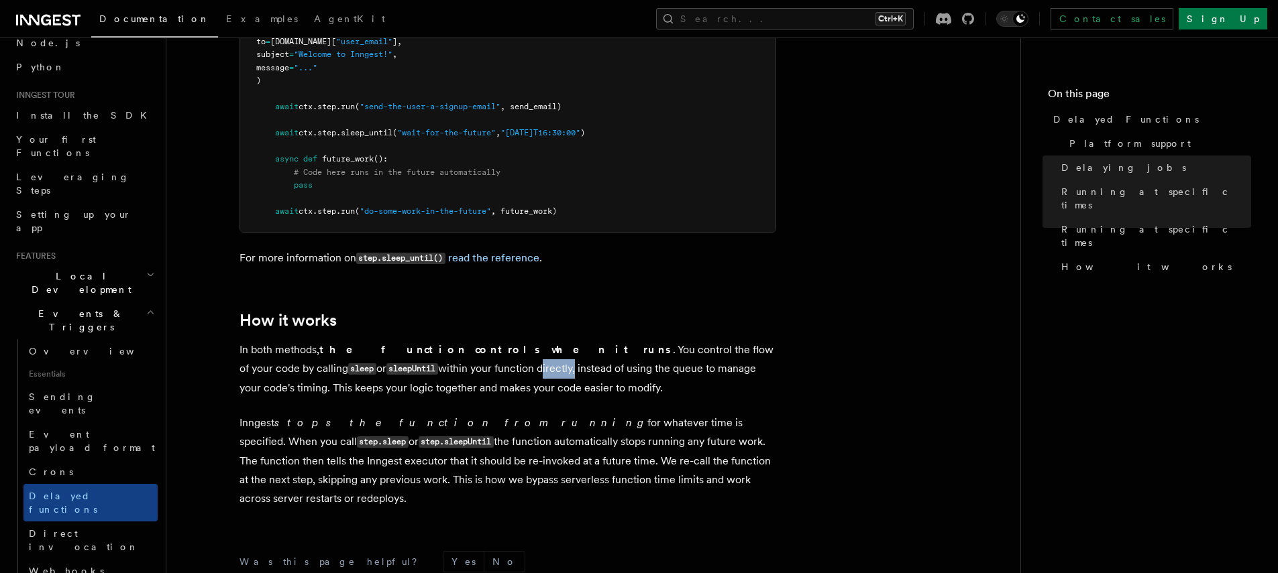
click at [402, 357] on p "In both methods, the function controls when it runs . You control the flow of y…" at bounding box center [507, 369] width 536 height 57
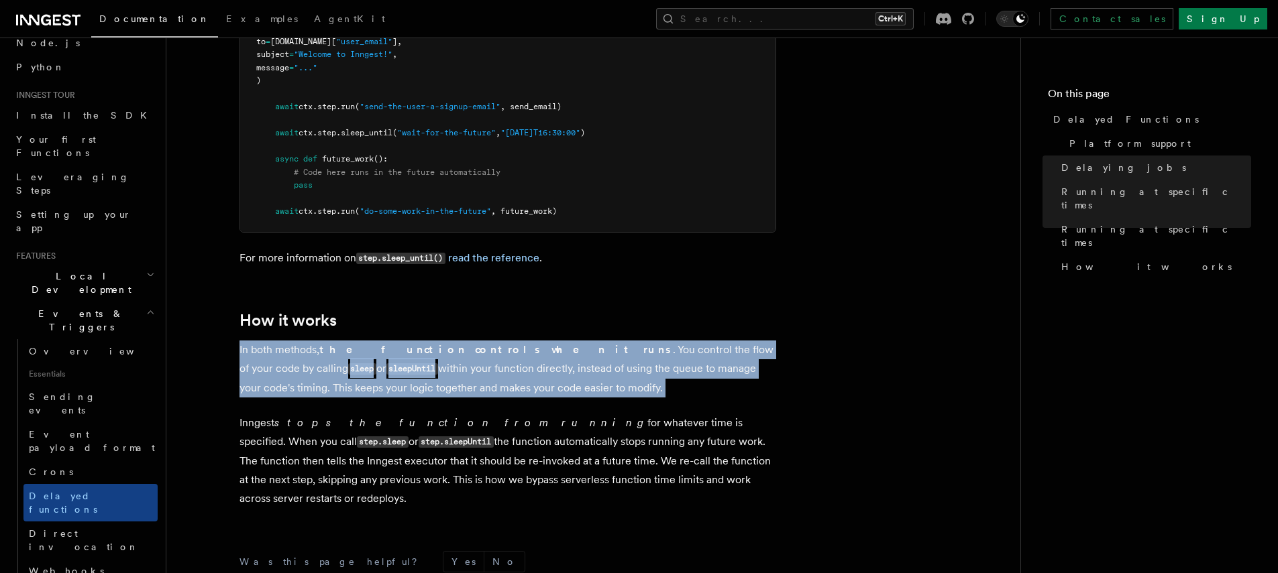
click at [402, 357] on p "In both methods, the function controls when it runs . You control the flow of y…" at bounding box center [507, 369] width 536 height 57
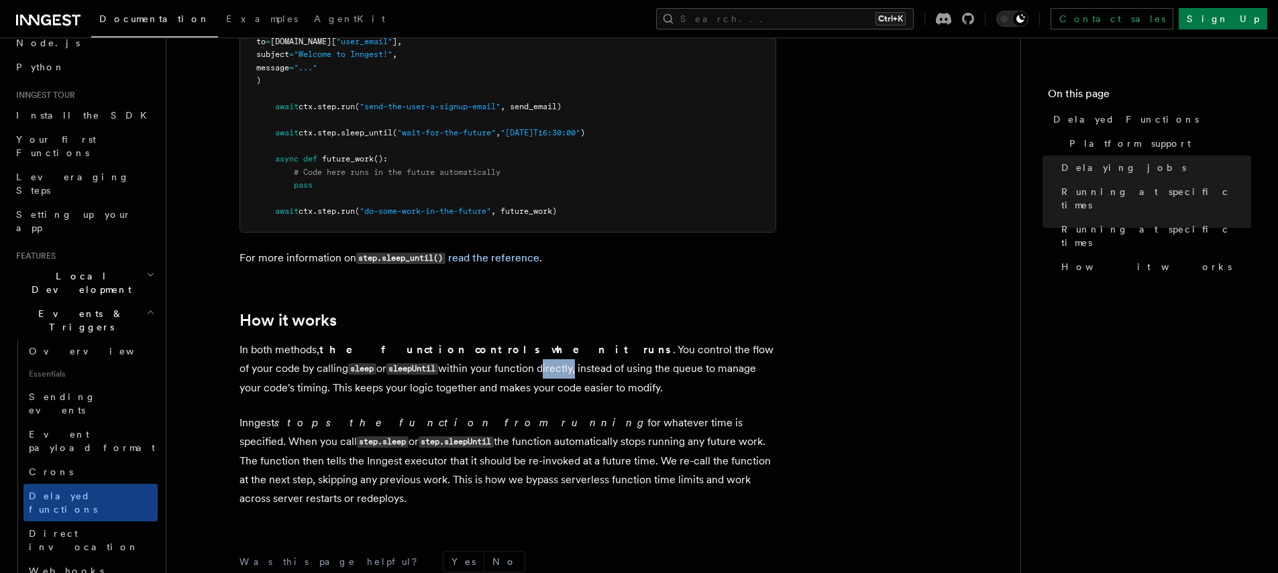
click at [402, 357] on p "In both methods, the function controls when it runs . You control the flow of y…" at bounding box center [507, 369] width 536 height 57
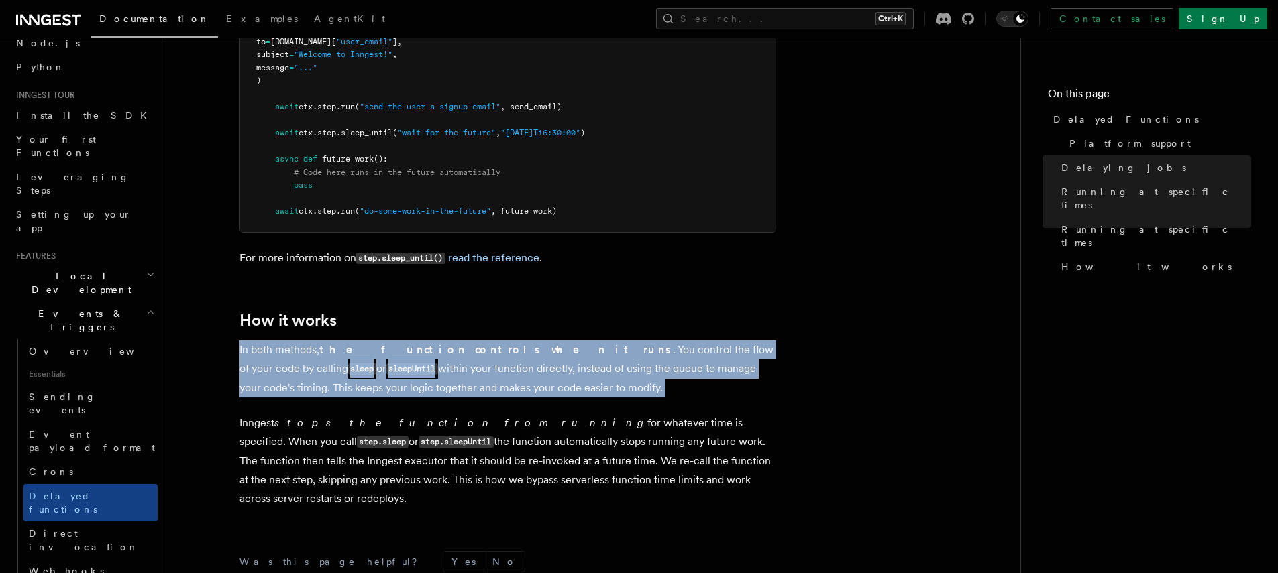
click at [402, 357] on p "In both methods, the function controls when it runs . You control the flow of y…" at bounding box center [507, 369] width 536 height 57
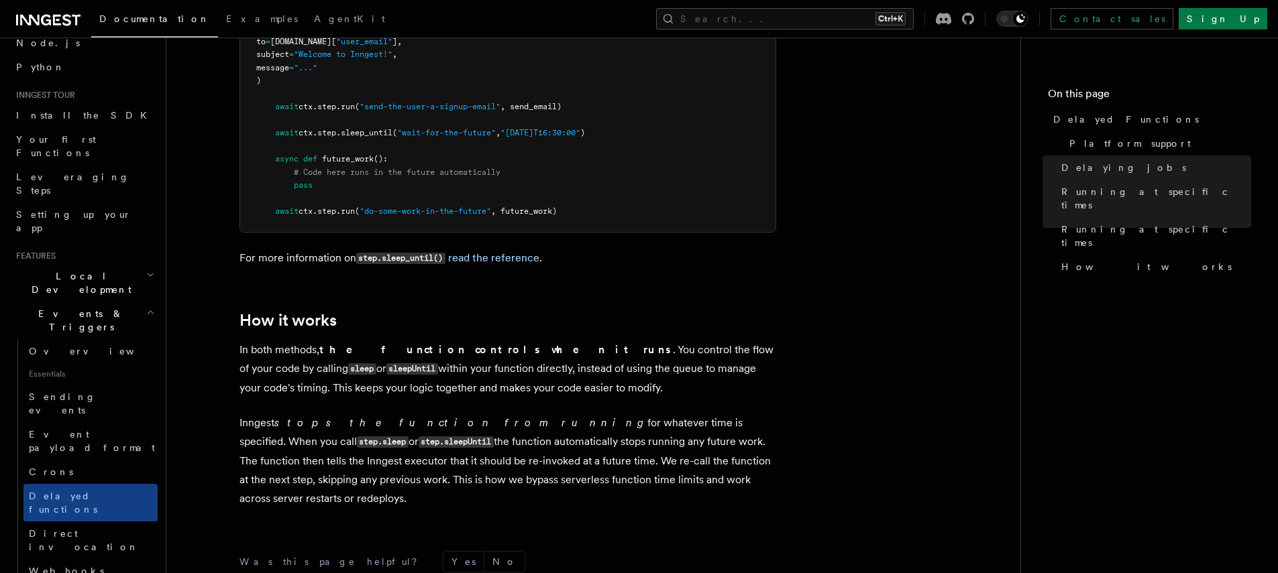
click at [402, 357] on p "In both methods, the function controls when it runs . You control the flow of y…" at bounding box center [507, 369] width 536 height 57
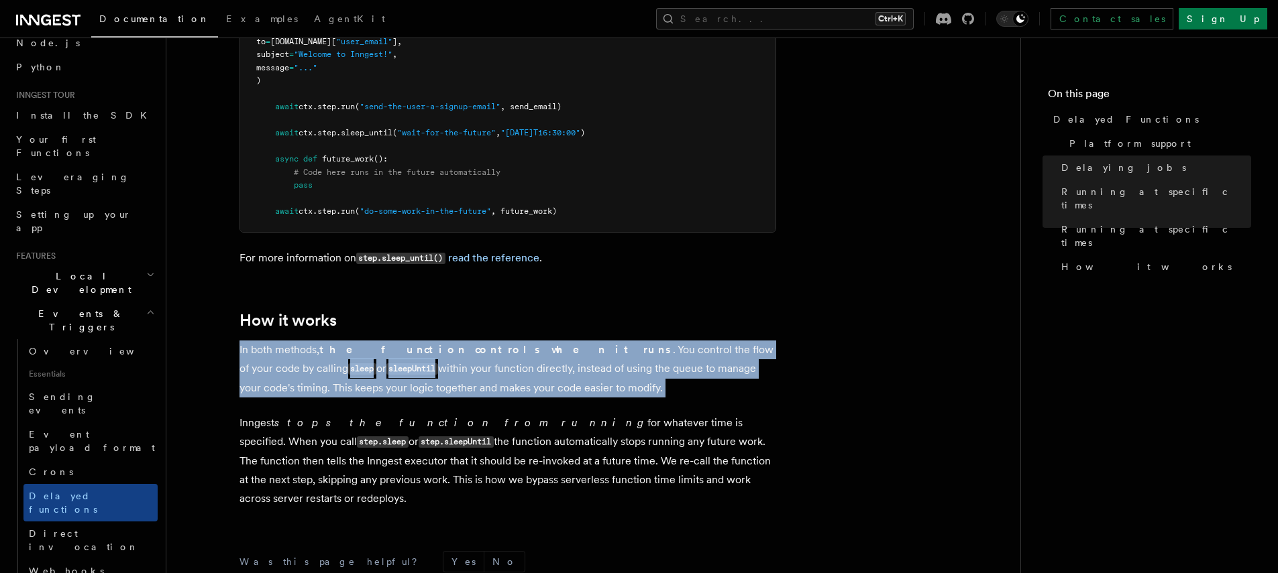
click at [402, 357] on p "In both methods, the function controls when it runs . You control the flow of y…" at bounding box center [507, 369] width 536 height 57
